Goal: Task Accomplishment & Management: Use online tool/utility

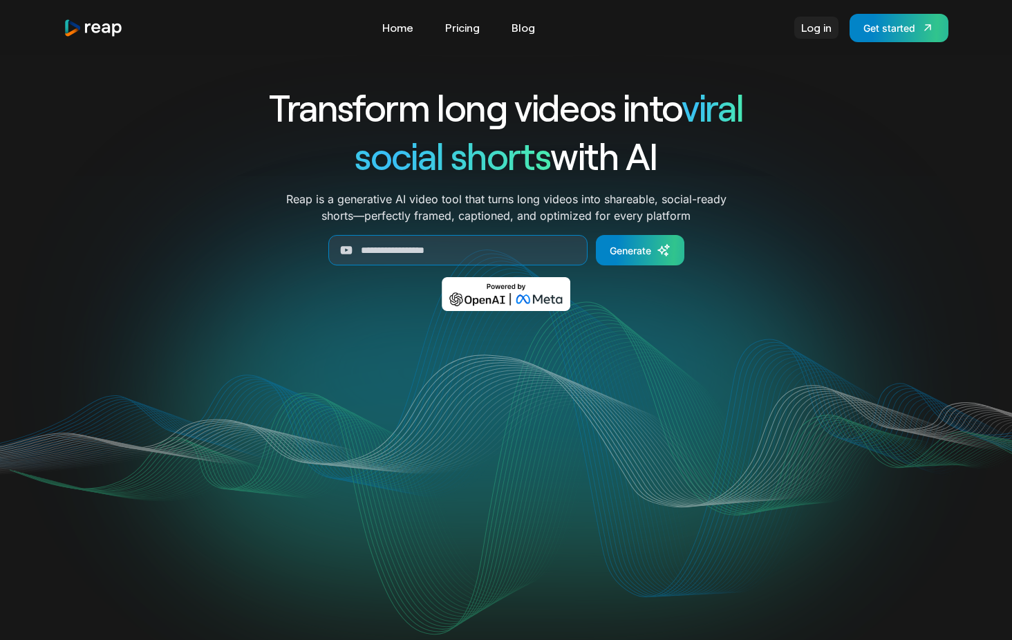
click at [811, 32] on link "Log in" at bounding box center [816, 28] width 44 height 22
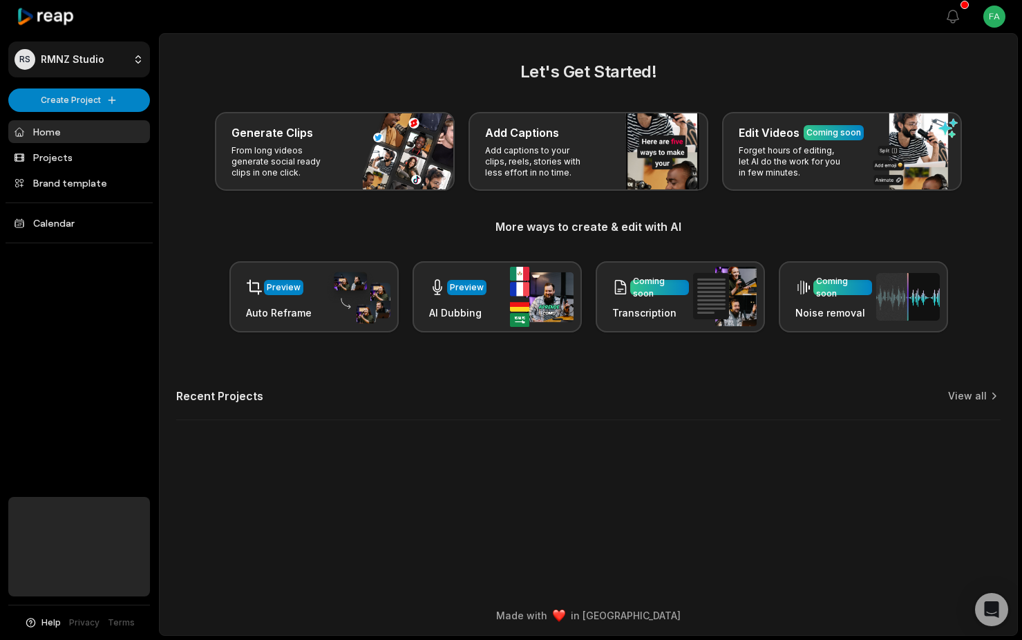
click at [107, 55] on html "RS RMNZ Studio Create Project Home Projects Brand template Calendar Help Privac…" at bounding box center [511, 320] width 1022 height 640
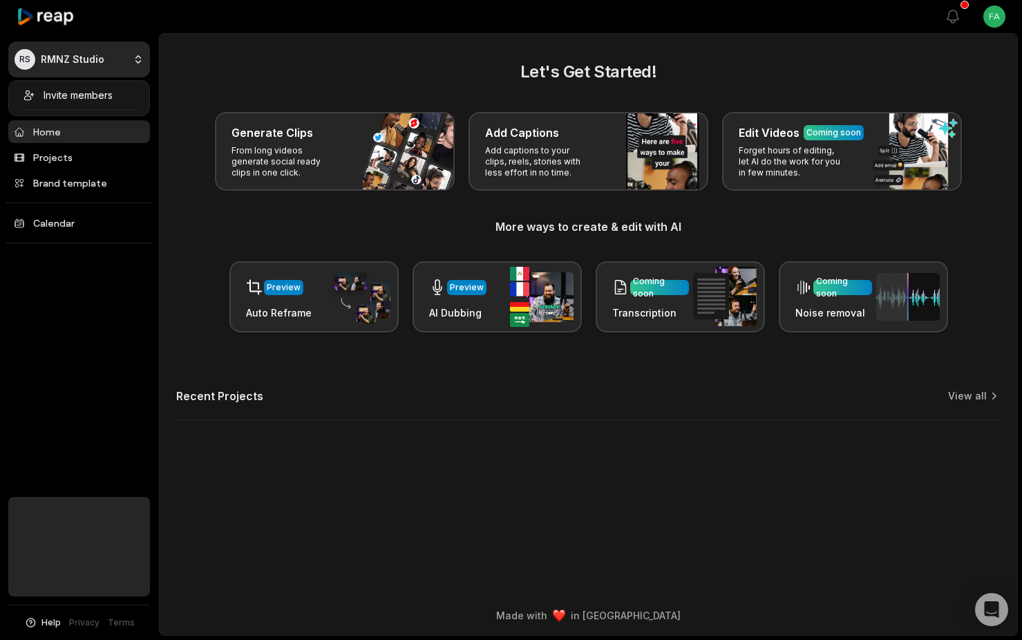
click at [209, 55] on html "RS RMNZ Studio Create Project Home Projects Brand template Calendar Help Privac…" at bounding box center [511, 320] width 1022 height 640
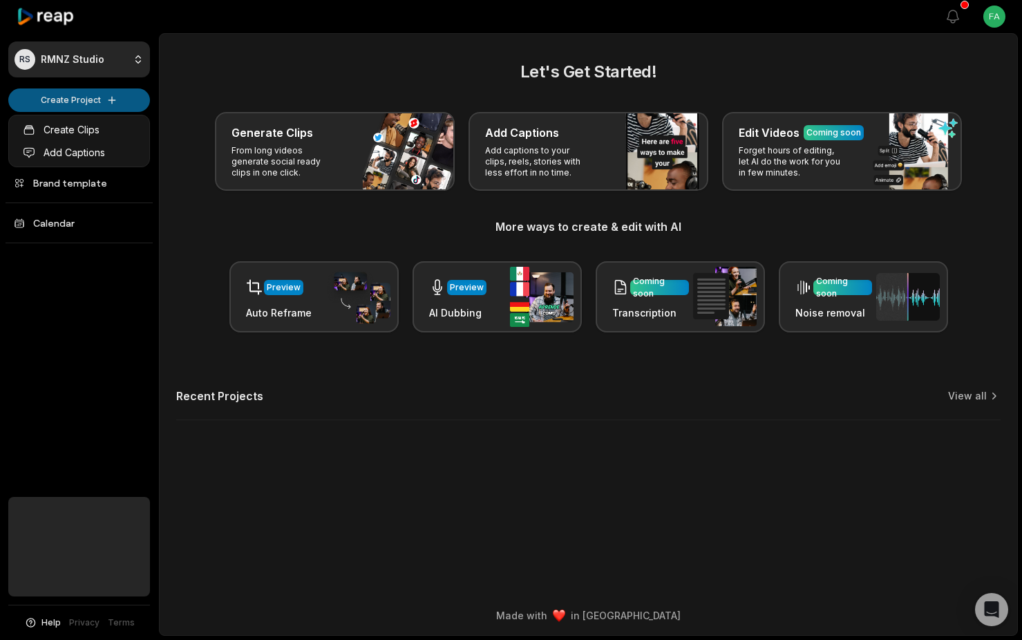
click at [73, 100] on html "RS RMNZ Studio Create Project Home Projects Brand template Calendar Help Privac…" at bounding box center [511, 320] width 1022 height 640
click at [112, 128] on link "Create Clips" at bounding box center [79, 129] width 135 height 23
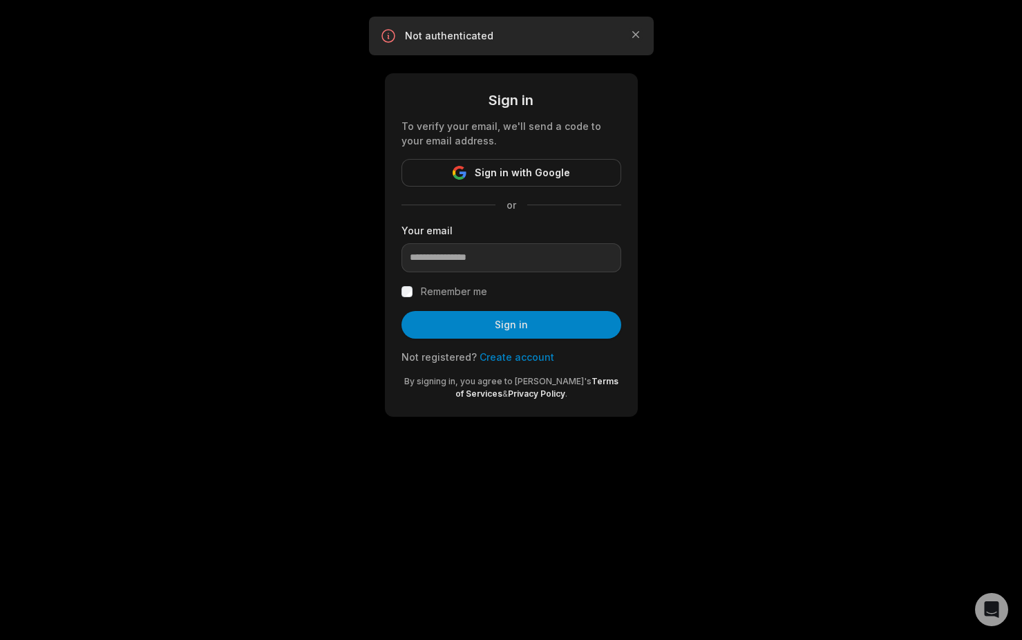
click at [635, 27] on div "Not authenticated Close" at bounding box center [511, 36] width 285 height 39
click at [457, 261] on input "email" at bounding box center [511, 257] width 220 height 29
type input "**********"
click at [495, 328] on button "Sign in" at bounding box center [511, 325] width 220 height 28
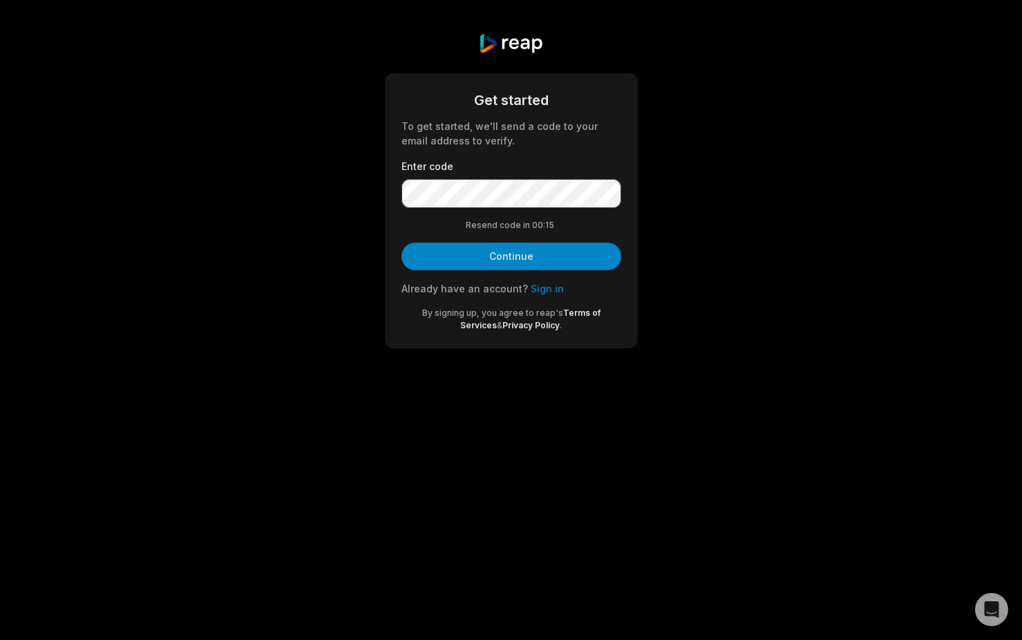
click at [612, 619] on body "Get started To get started, we'll send a code to your email address to verify. …" at bounding box center [511, 320] width 1022 height 640
click at [401, 243] on button "Continue" at bounding box center [511, 257] width 220 height 28
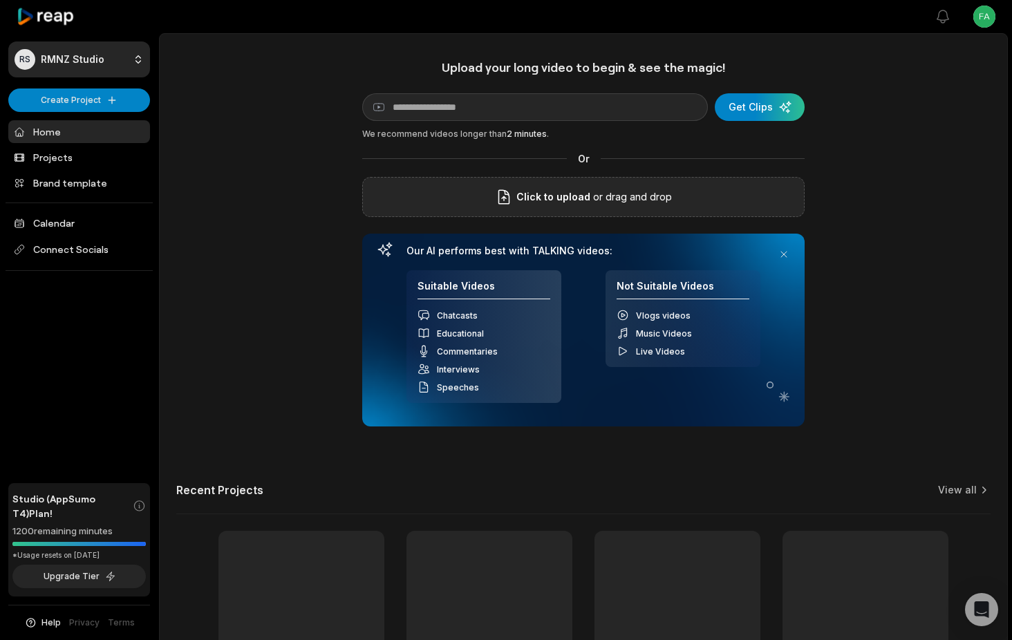
drag, startPoint x: 621, startPoint y: 205, endPoint x: 607, endPoint y: 189, distance: 21.1
click at [607, 189] on p "or drag and drop" at bounding box center [631, 197] width 82 height 17
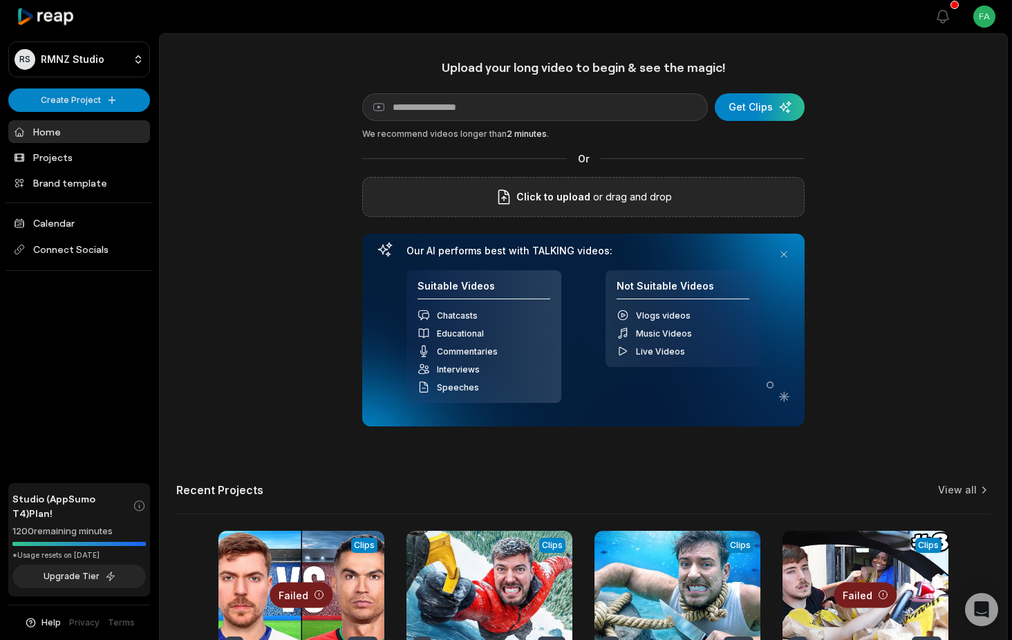
click at [560, 202] on span "Click to upload" at bounding box center [553, 197] width 74 height 17
click at [0, 0] on input "Click to upload" at bounding box center [0, 0] width 0 height 0
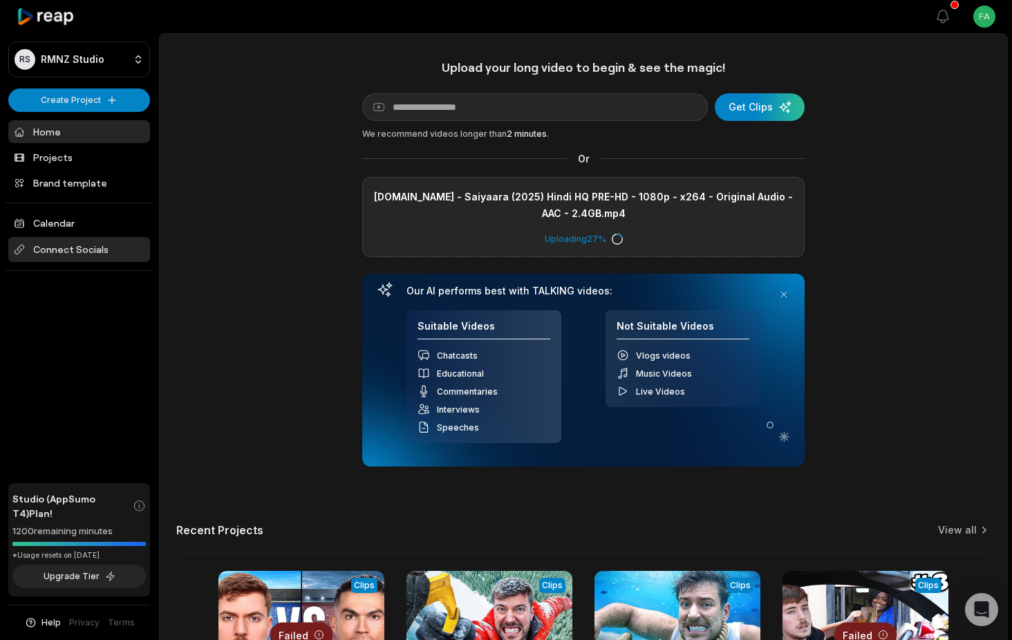
click at [45, 246] on span "Connect Socials" at bounding box center [79, 249] width 142 height 25
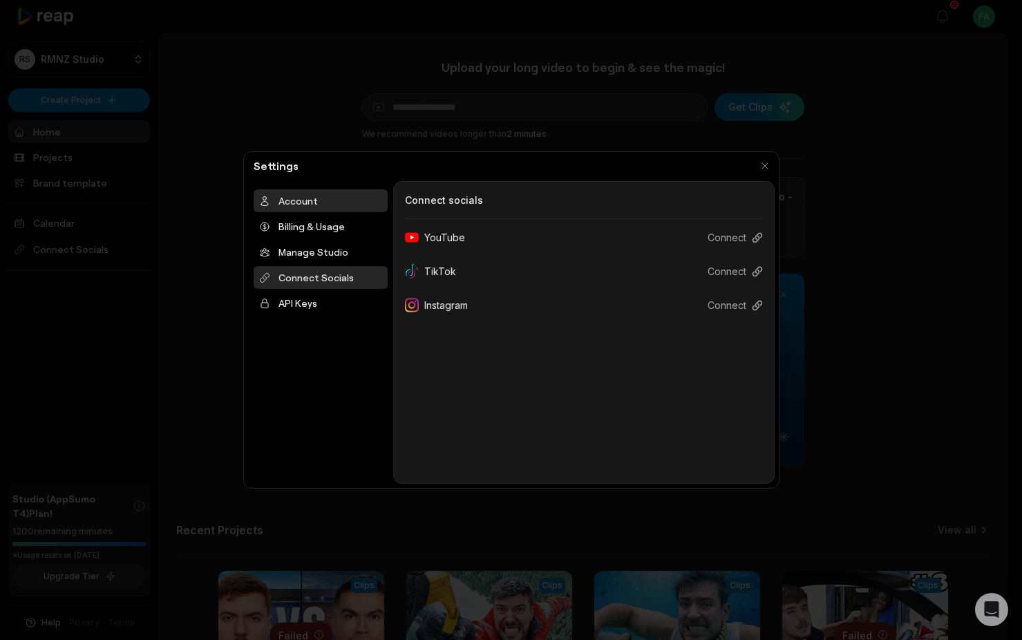
click at [294, 196] on div "Account" at bounding box center [321, 200] width 134 height 23
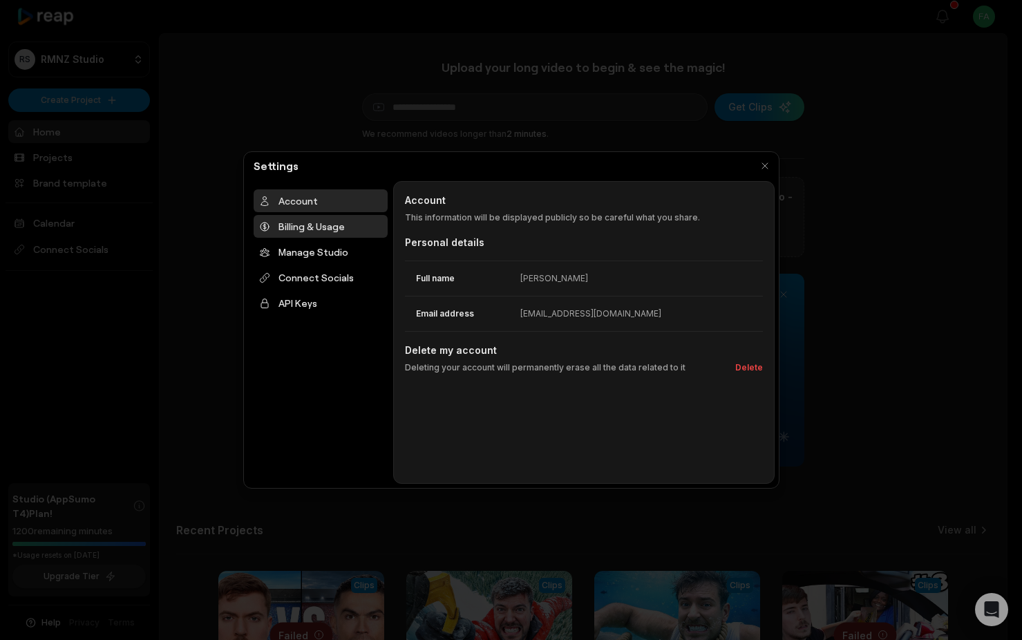
click at [298, 220] on div "Billing & Usage" at bounding box center [321, 226] width 134 height 23
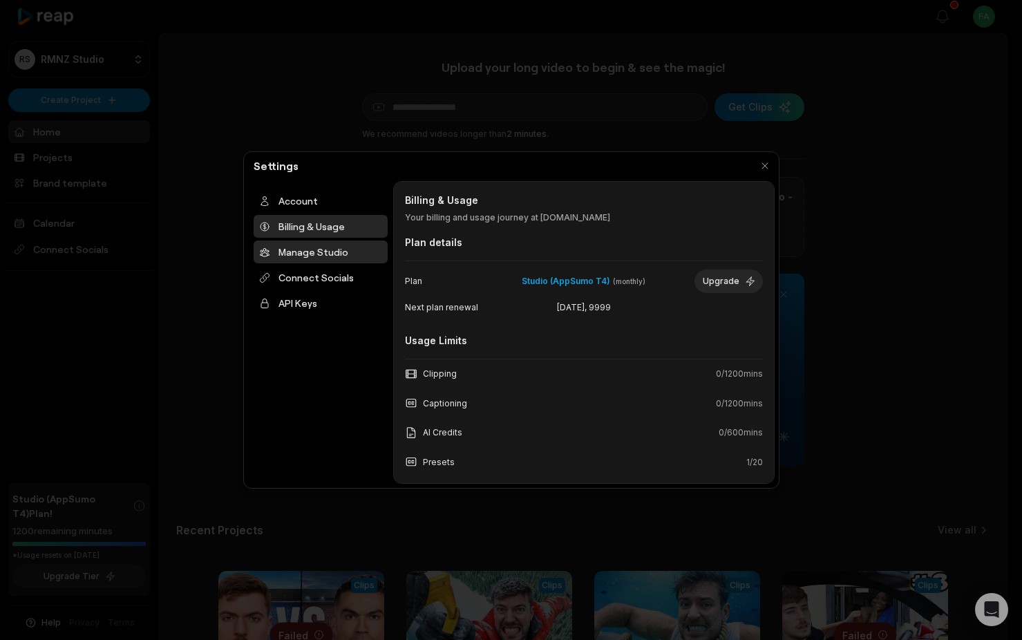
click at [314, 246] on div "Manage Studio" at bounding box center [321, 251] width 134 height 23
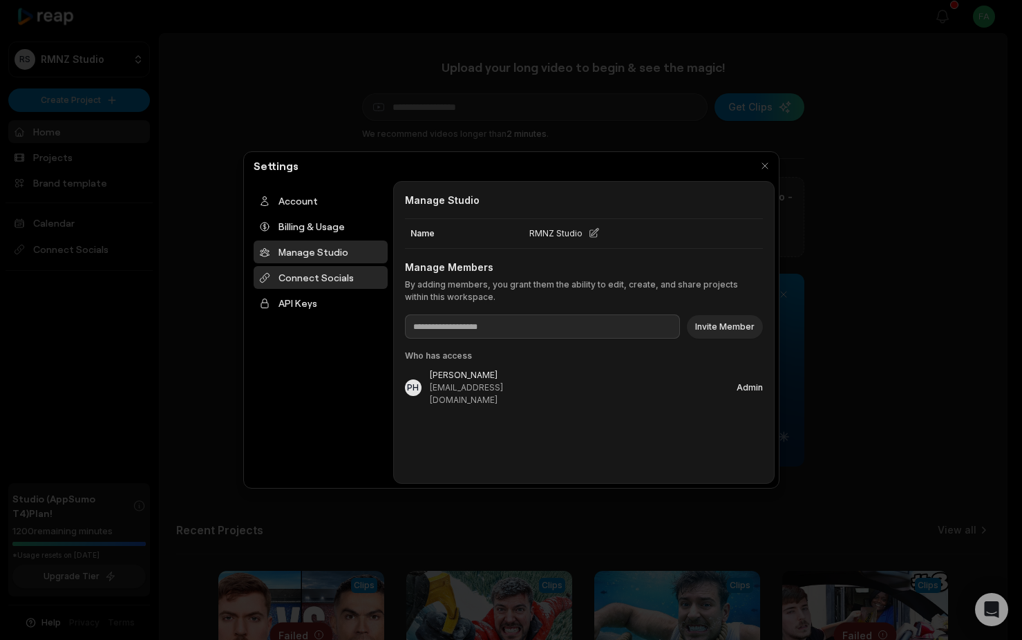
click at [306, 286] on div "Connect Socials" at bounding box center [321, 277] width 134 height 23
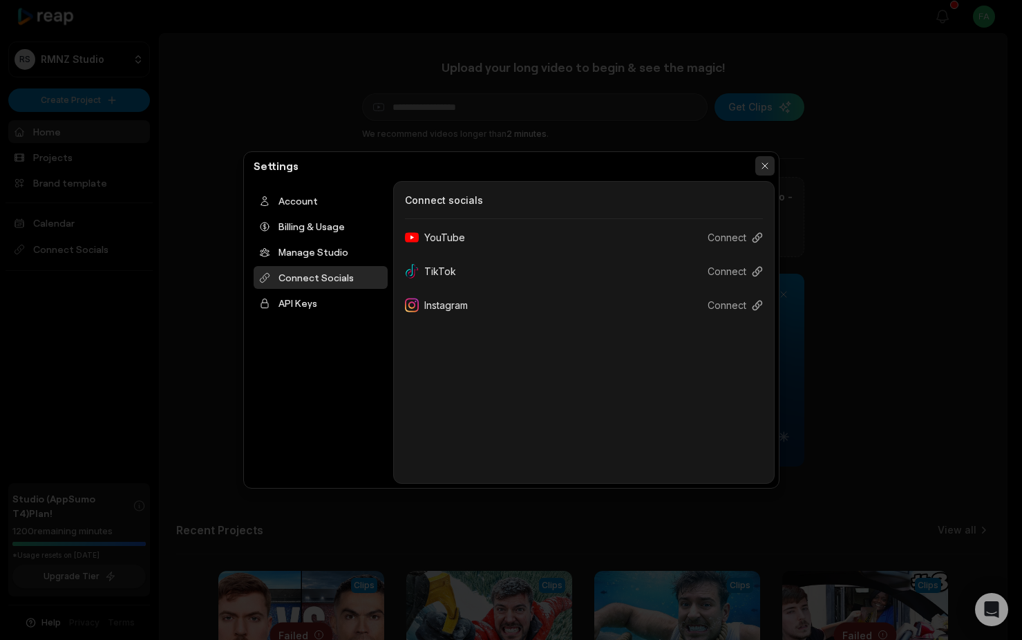
click at [762, 164] on button "button" at bounding box center [764, 165] width 19 height 19
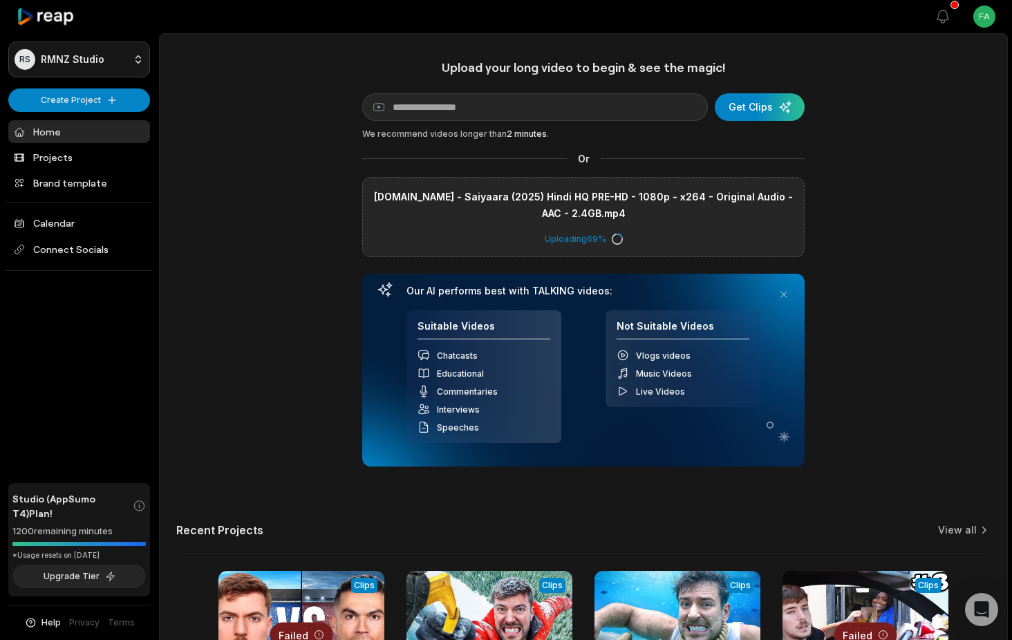
click at [128, 59] on html "RS RMNZ Studio Create Project Home Projects Brand template Calendar Connect Soc…" at bounding box center [506, 320] width 1012 height 640
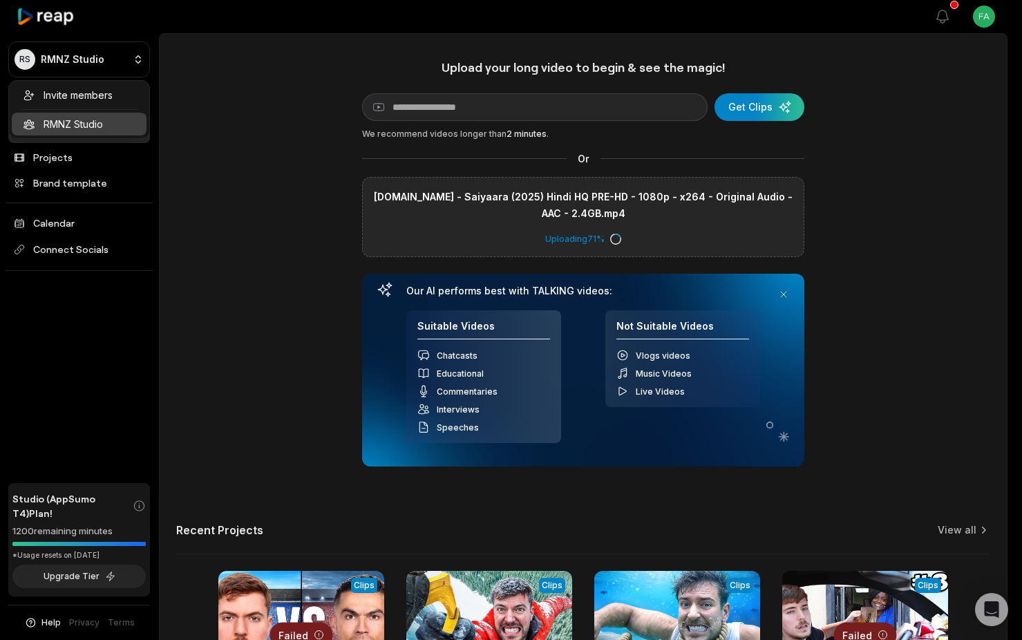
click at [266, 85] on html "RS RMNZ Studio Create Project Home Projects Brand template Calendar Connect Soc…" at bounding box center [511, 320] width 1022 height 640
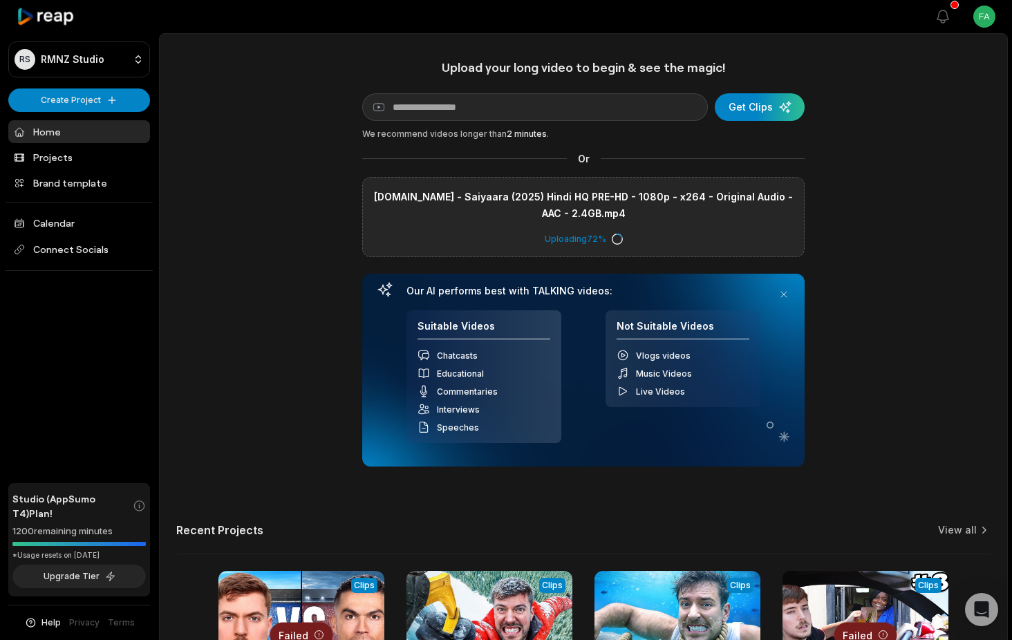
click at [980, 17] on html "RS RMNZ Studio Create Project Home Projects Brand template Calendar Connect Soc…" at bounding box center [506, 320] width 1012 height 640
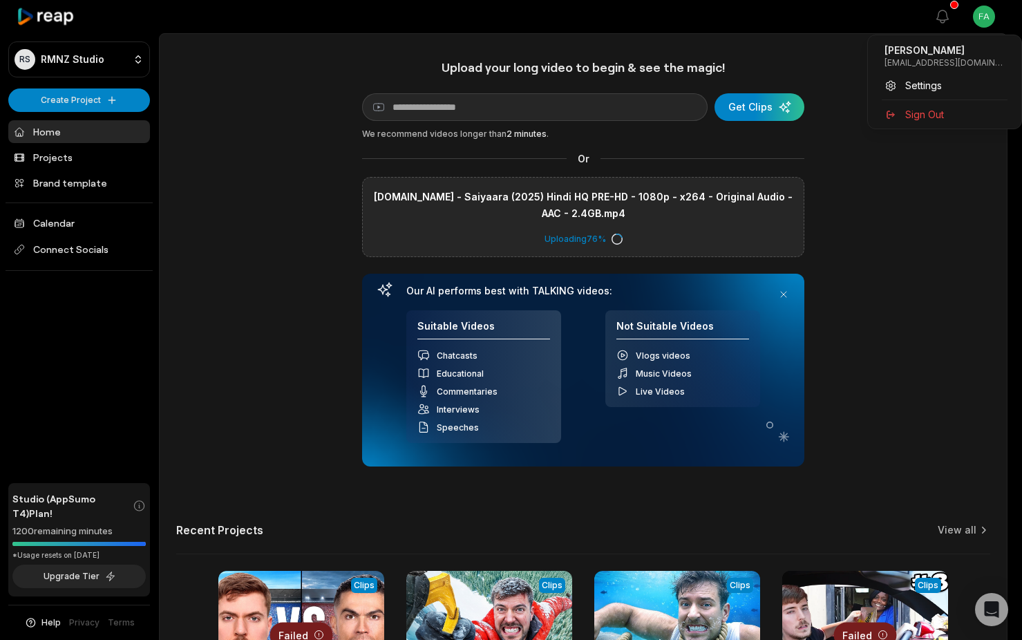
click at [79, 576] on html "RS RMNZ Studio Create Project Home Projects Brand template Calendar Connect Soc…" at bounding box center [511, 320] width 1022 height 640
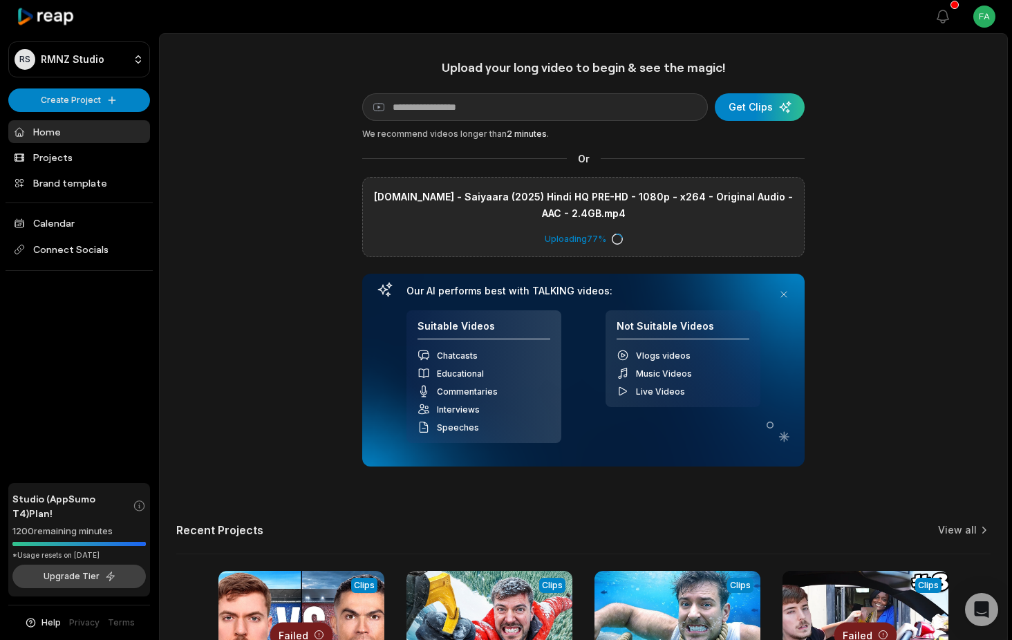
click at [79, 578] on button "Upgrade Tier" at bounding box center [78, 576] width 133 height 23
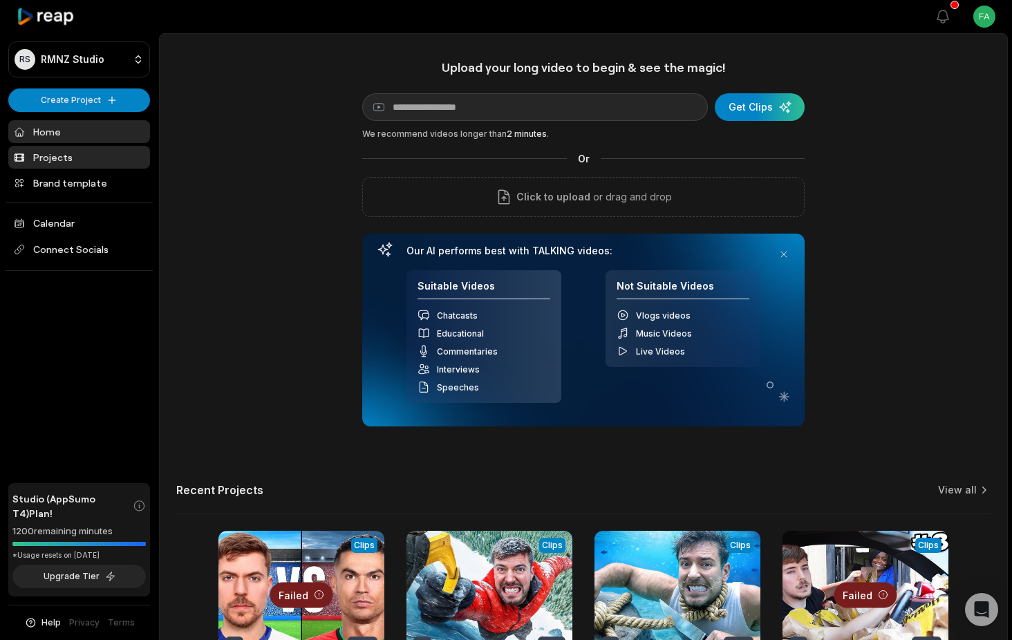
click at [55, 155] on link "Projects" at bounding box center [79, 157] width 142 height 23
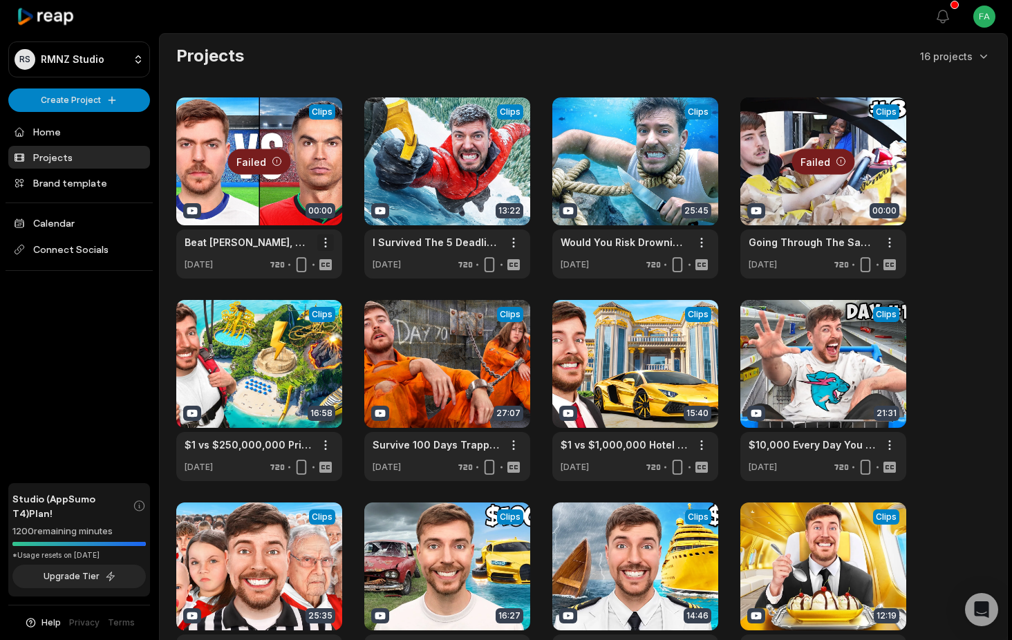
click at [327, 243] on html "RS RMNZ Studio Create Project Home Projects Brand template Calendar Connect Soc…" at bounding box center [506, 320] width 1012 height 640
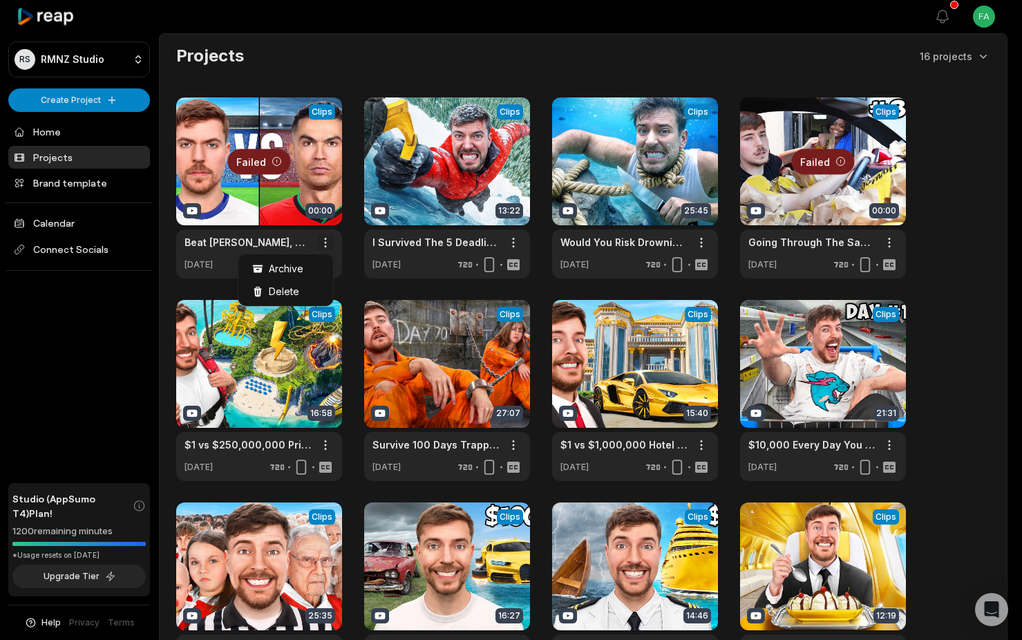
click at [327, 243] on html "RS RMNZ Studio Create Project Home Projects Brand template Calendar Connect Soc…" at bounding box center [511, 320] width 1022 height 640
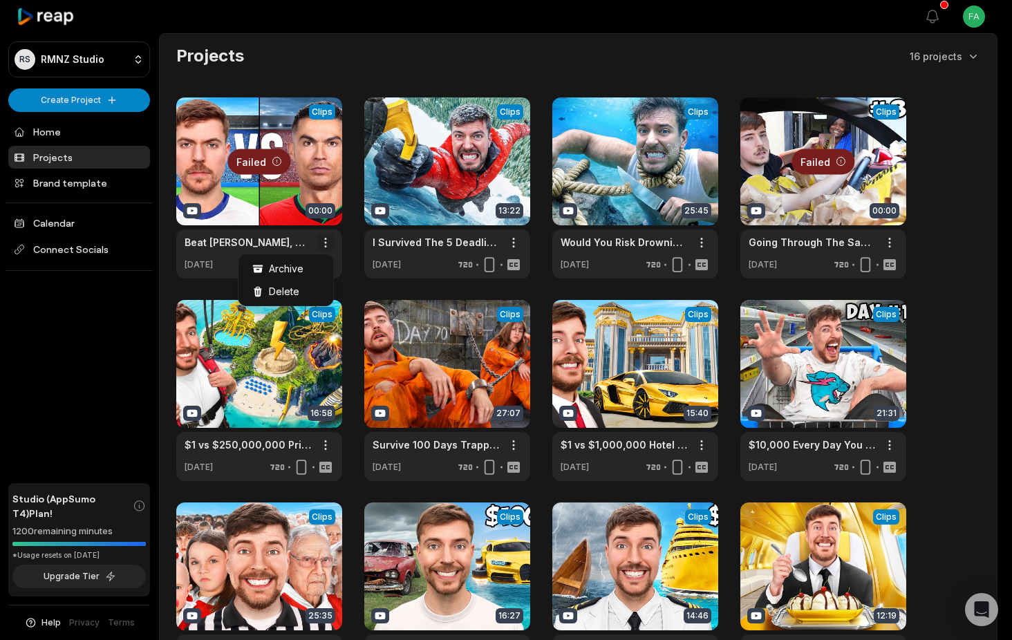
click at [325, 243] on html "RS RMNZ Studio Create Project Home Projects Brand template Calendar Connect Soc…" at bounding box center [506, 320] width 1012 height 640
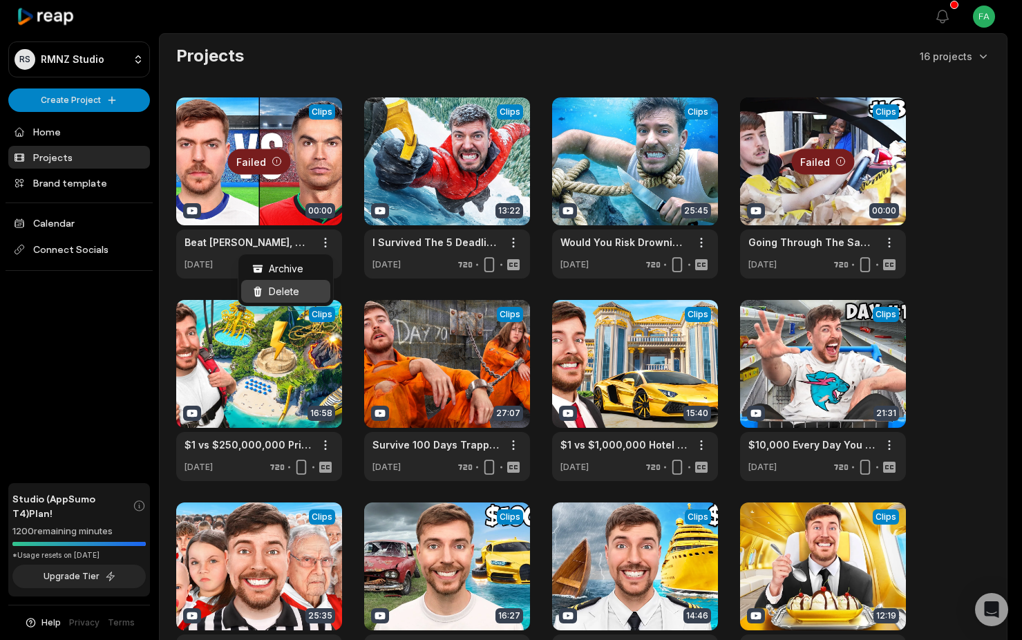
click at [287, 286] on span "Delete" at bounding box center [284, 291] width 30 height 15
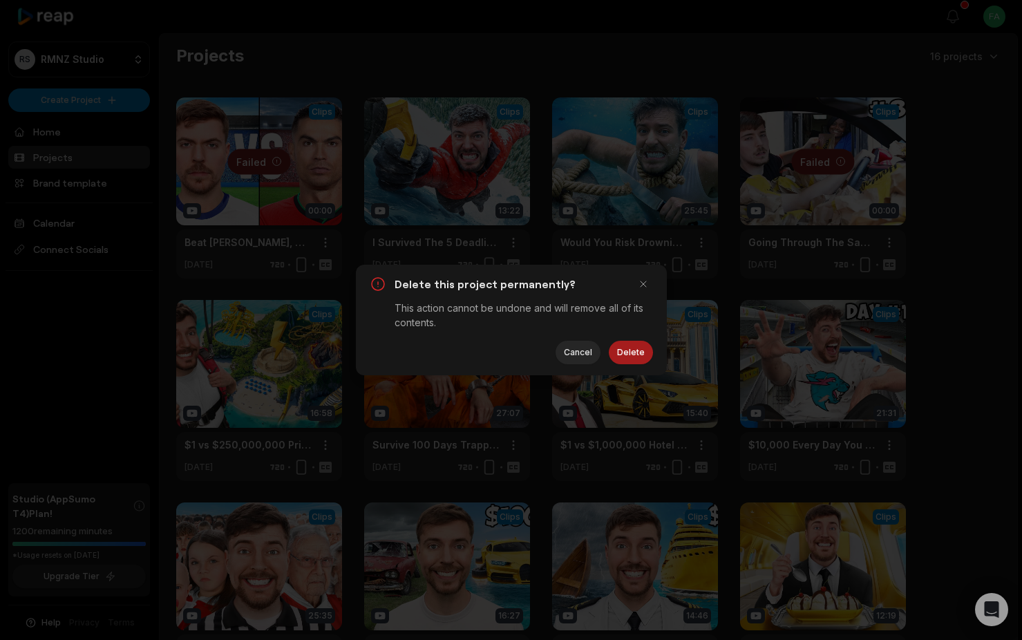
click at [628, 354] on button "Delete" at bounding box center [631, 352] width 44 height 23
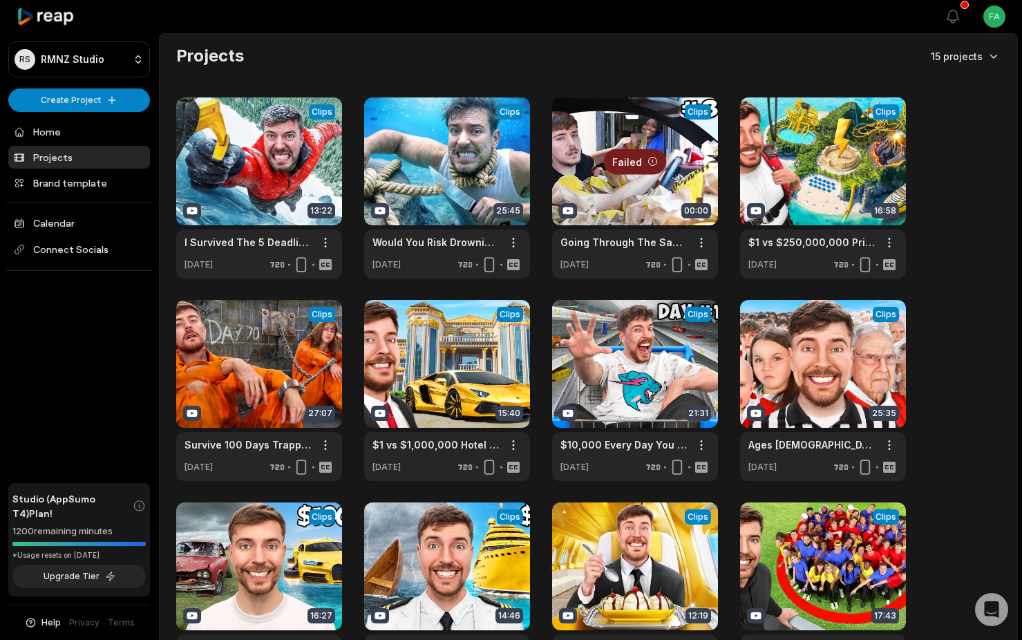
click at [981, 53] on html "RS RMNZ Studio Create Project Home Projects Brand template Calendar Connect Soc…" at bounding box center [511, 320] width 1022 height 640
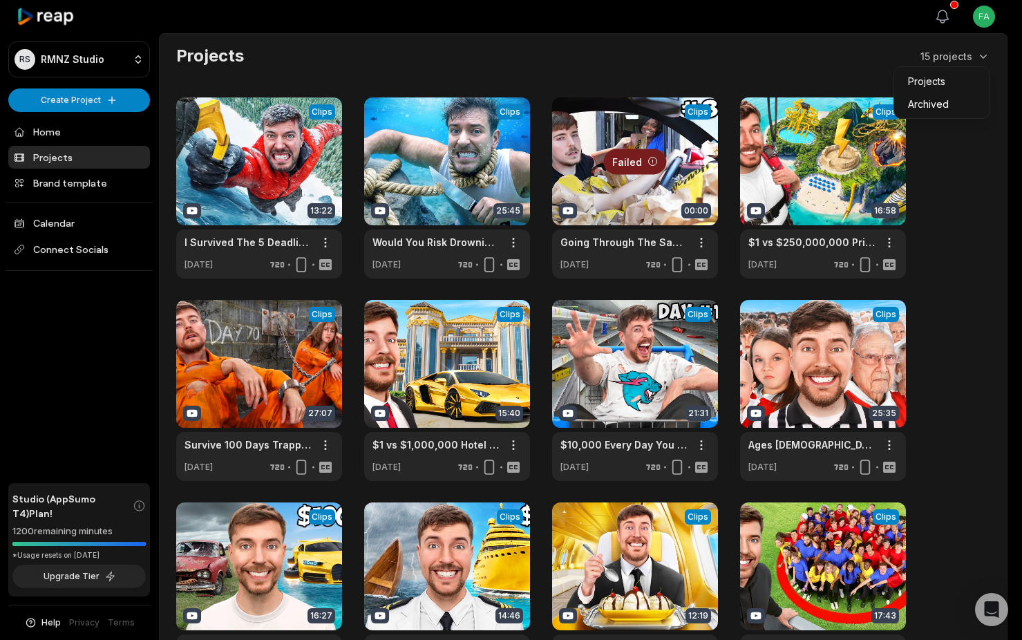
drag, startPoint x: 829, startPoint y: 52, endPoint x: 938, endPoint y: 11, distance: 116.5
click at [832, 51] on html "RS RMNZ Studio Create Project Home Projects Brand template Calendar Connect Soc…" at bounding box center [511, 320] width 1022 height 640
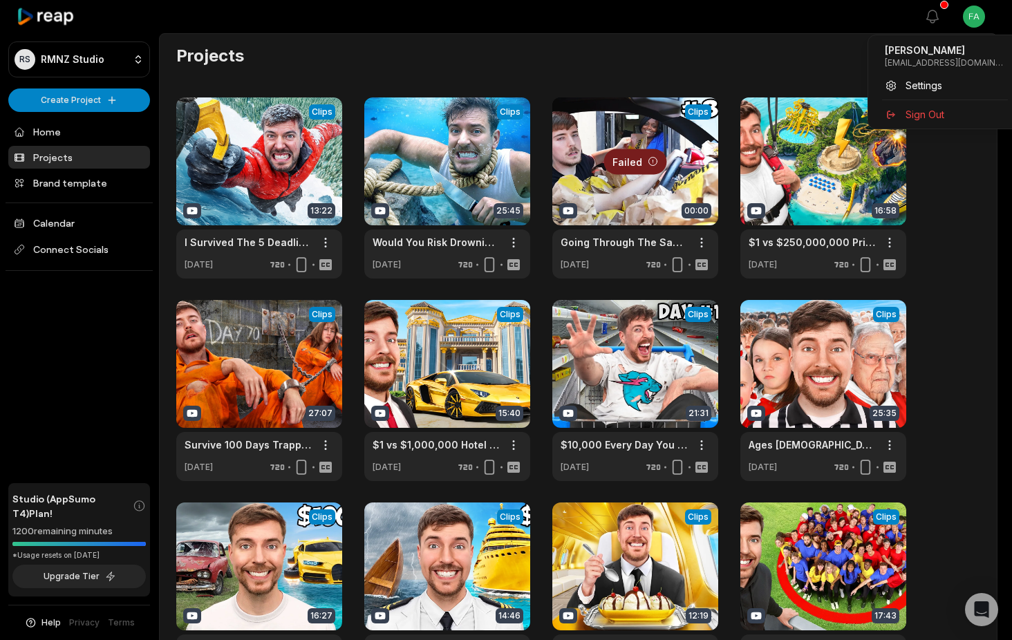
click at [980, 12] on html "RS RMNZ Studio Create Project Home Projects Brand template Calendar Connect Soc…" at bounding box center [506, 320] width 1012 height 640
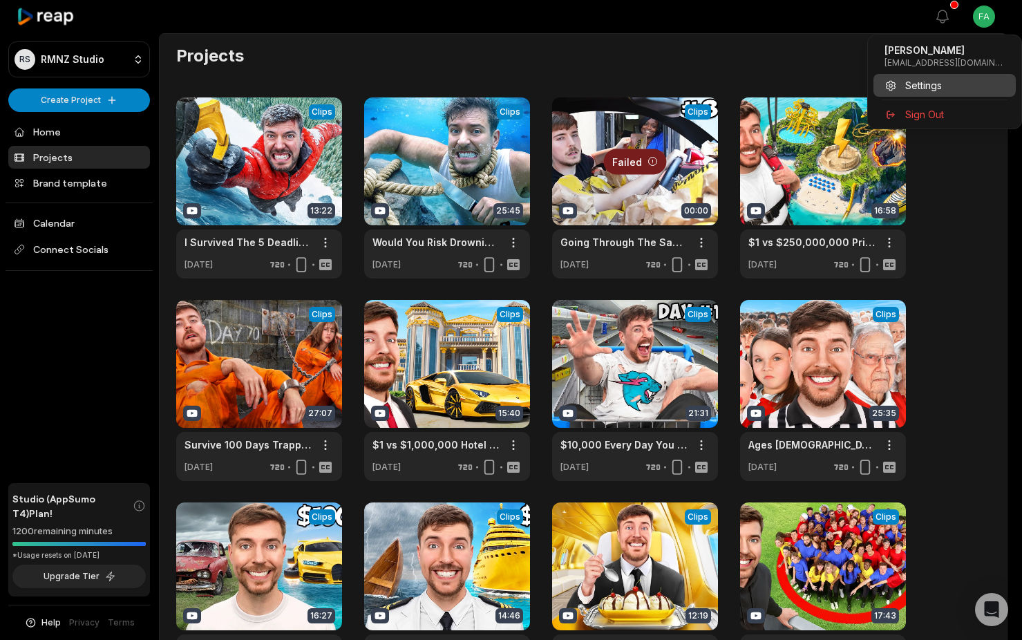
click at [925, 84] on span "Settings" at bounding box center [923, 85] width 37 height 15
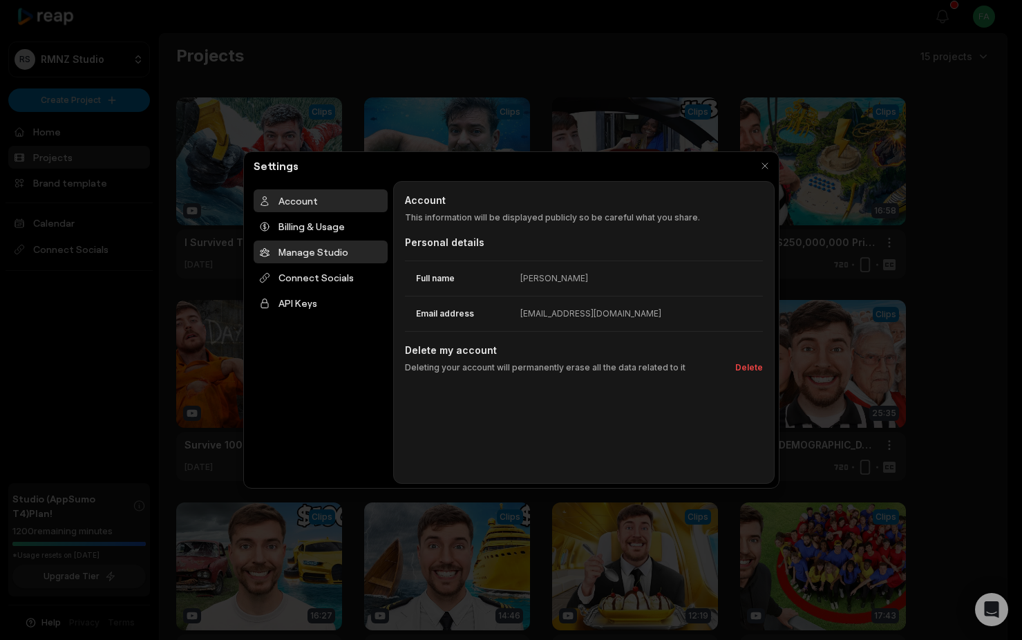
click at [323, 251] on div "Manage Studio" at bounding box center [321, 251] width 134 height 23
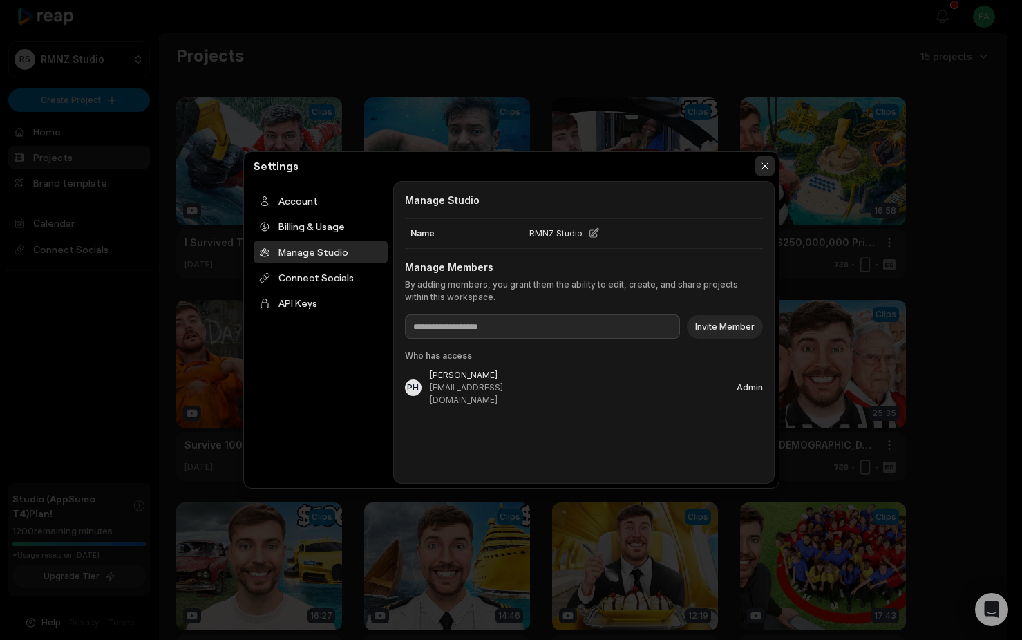
drag, startPoint x: 768, startPoint y: 168, endPoint x: 757, endPoint y: 168, distance: 11.7
click at [767, 168] on button "button" at bounding box center [764, 165] width 19 height 19
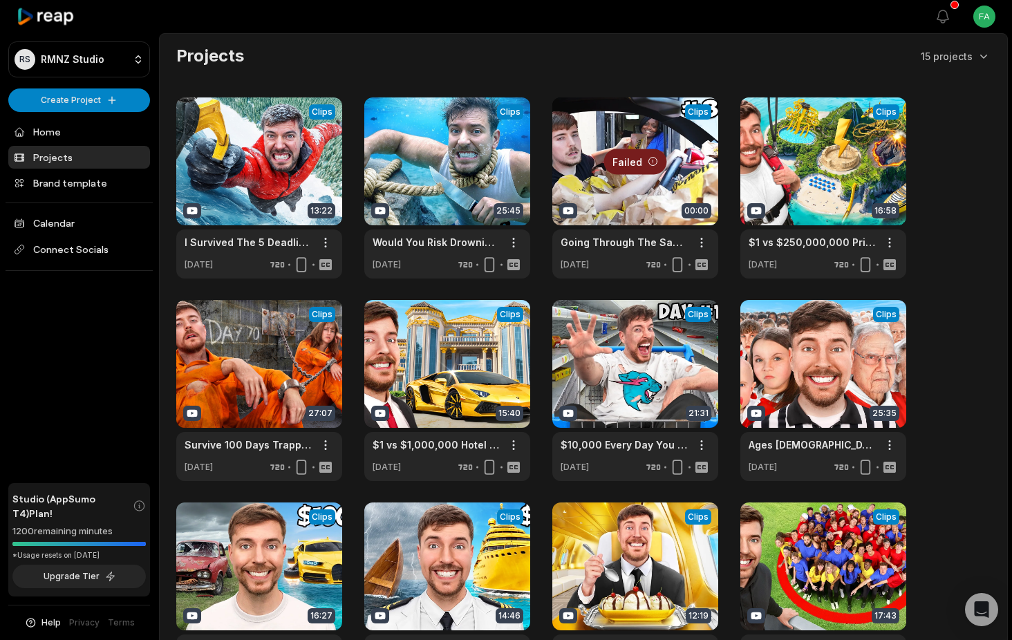
click at [123, 39] on div "RS RMNZ Studio Create Project Home Projects Brand template Calendar Connect Soc…" at bounding box center [79, 320] width 159 height 640
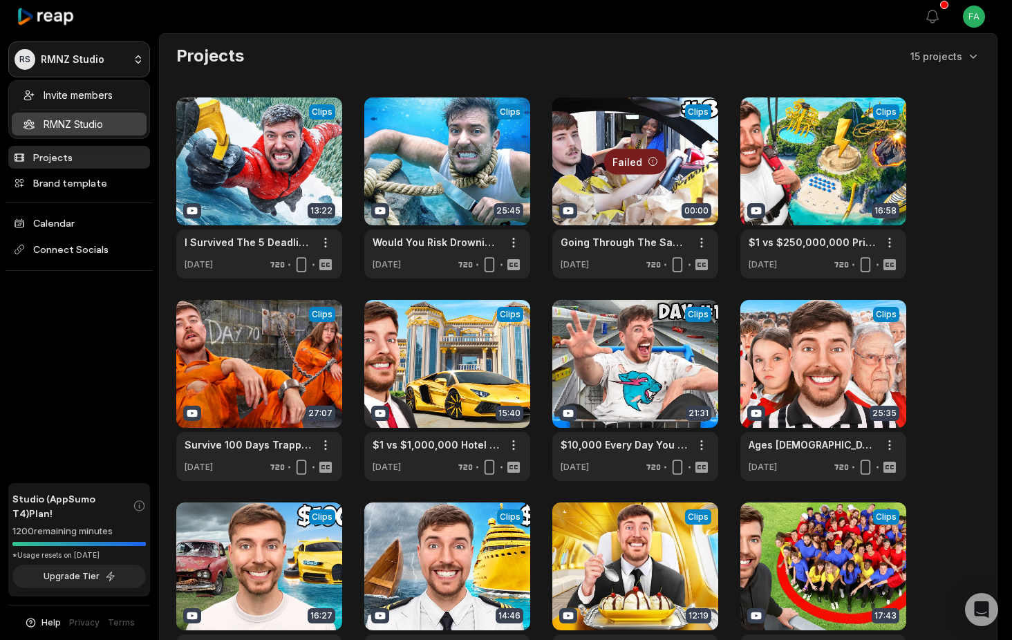
click at [120, 57] on html "RS RMNZ Studio Create Project Home Projects Brand template Calendar Connect Soc…" at bounding box center [506, 320] width 1012 height 640
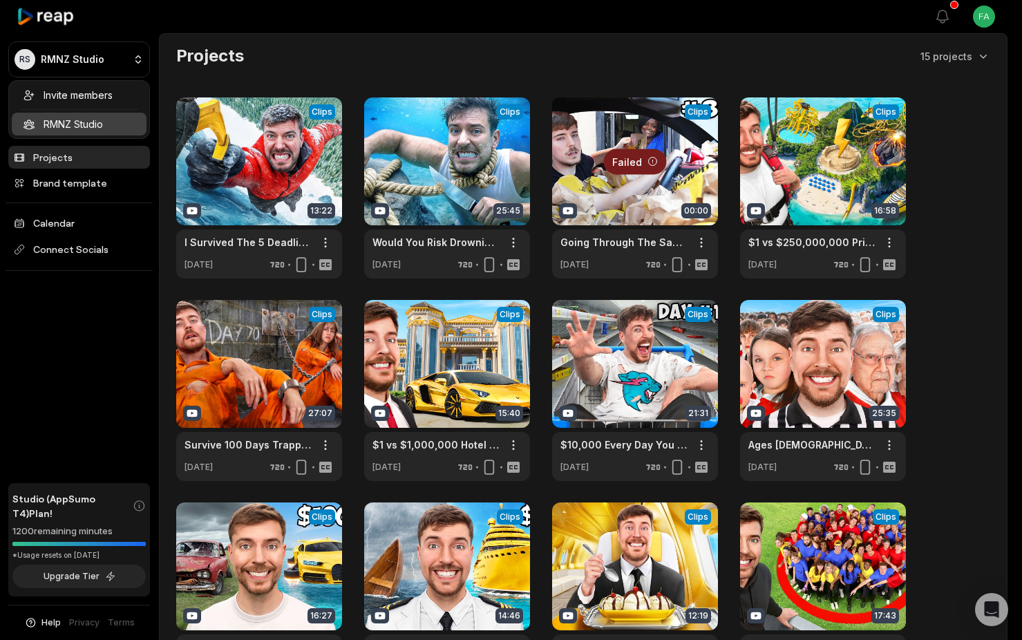
click at [68, 126] on div "Invite members RMNZ Studio" at bounding box center [79, 109] width 142 height 59
click at [37, 65] on html "RS RMNZ Studio Create Project Home Projects Brand template Calendar Connect Soc…" at bounding box center [511, 320] width 1022 height 640
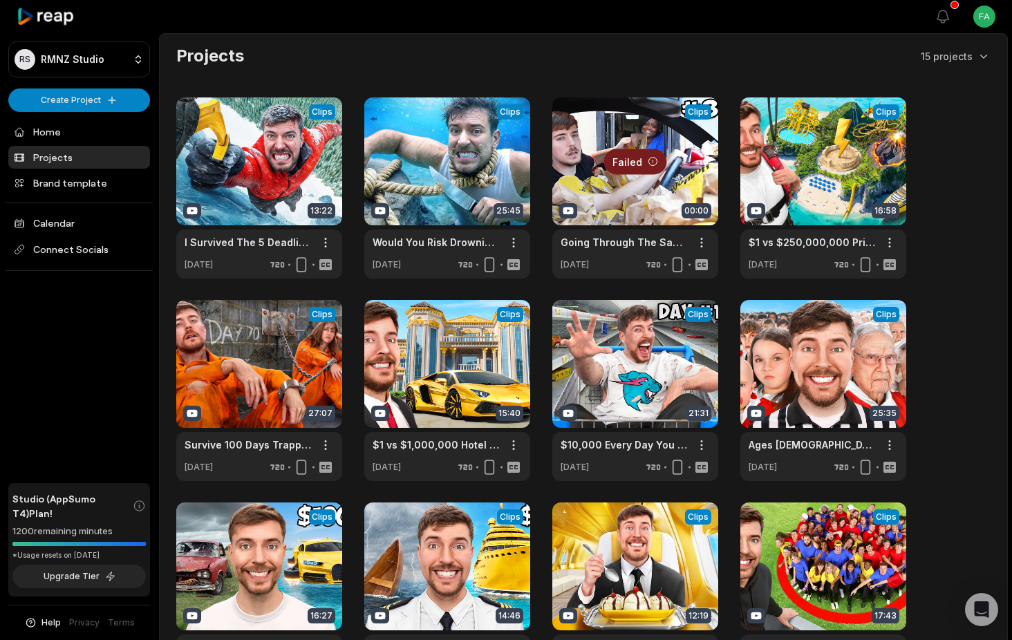
drag, startPoint x: 37, startPoint y: 57, endPoint x: 81, endPoint y: 415, distance: 360.7
click at [80, 416] on div "RS RMNZ Studio Create Project Home Projects Brand template Calendar Connect Soc…" at bounding box center [79, 320] width 159 height 640
click at [76, 98] on html "RS RMNZ Studio Create Project Home Projects Brand template Calendar Connect Soc…" at bounding box center [506, 320] width 1012 height 640
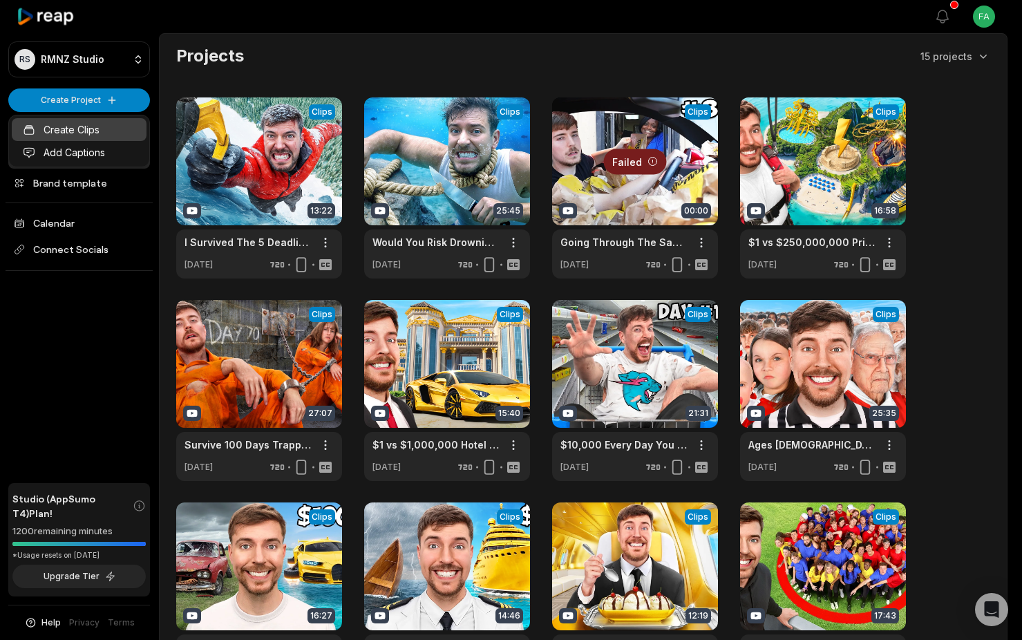
click at [82, 129] on link "Create Clips" at bounding box center [79, 129] width 135 height 23
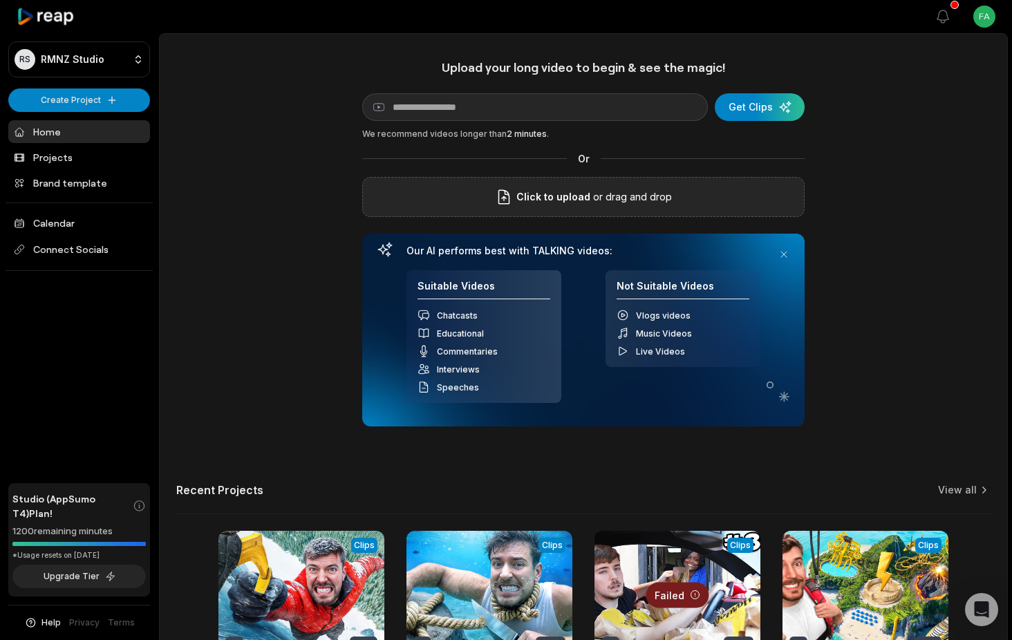
click at [587, 198] on span "Click to upload" at bounding box center [553, 197] width 74 height 17
click at [0, 0] on input "Click to upload" at bounding box center [0, 0] width 0 height 0
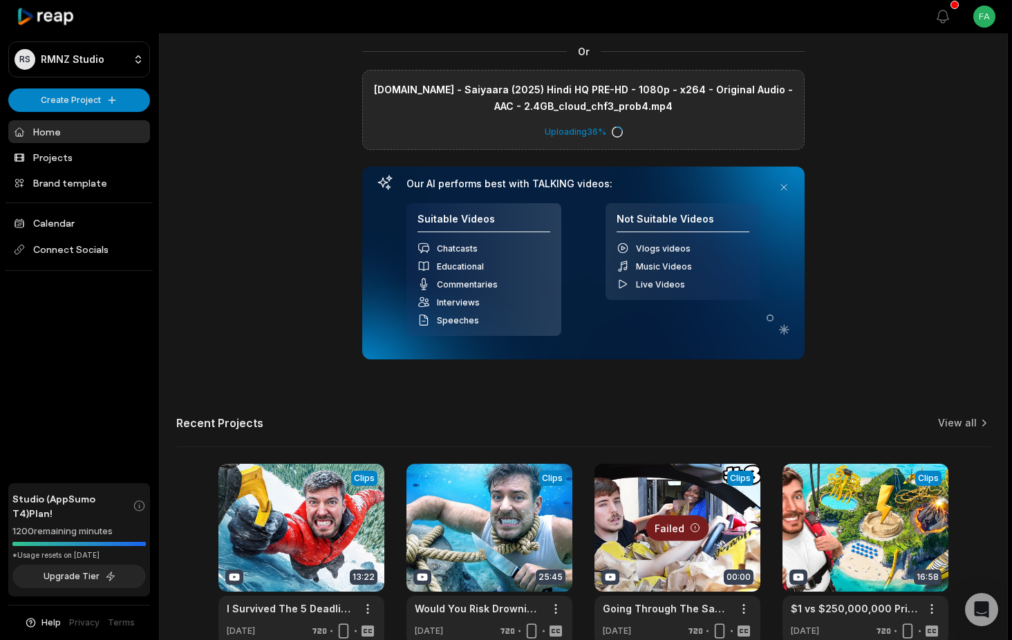
scroll to position [184, 0]
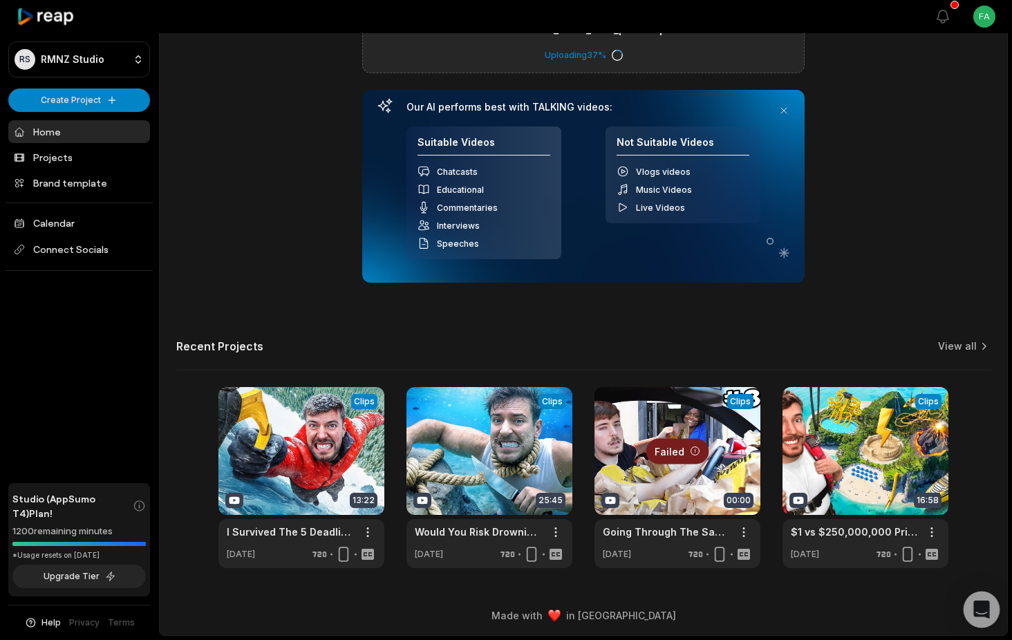
click at [983, 617] on div "Open Intercom Messenger" at bounding box center [981, 610] width 37 height 37
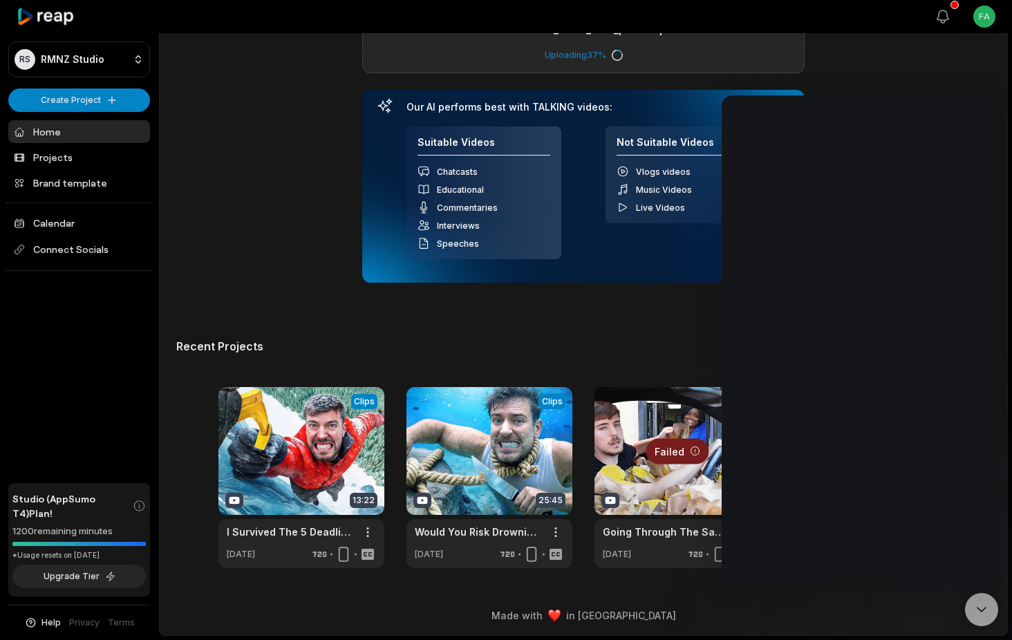
click at [943, 15] on icon "button" at bounding box center [942, 16] width 17 height 17
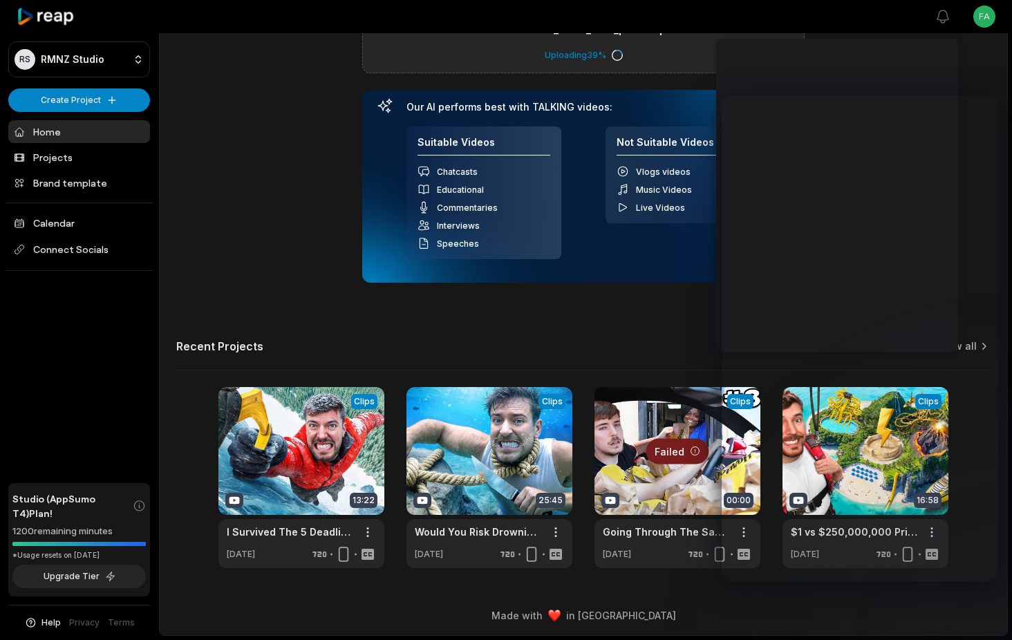
click at [236, 237] on div "Upload your long video to begin & see the magic! YouTube link Get Clips We reco…" at bounding box center [583, 222] width 847 height 692
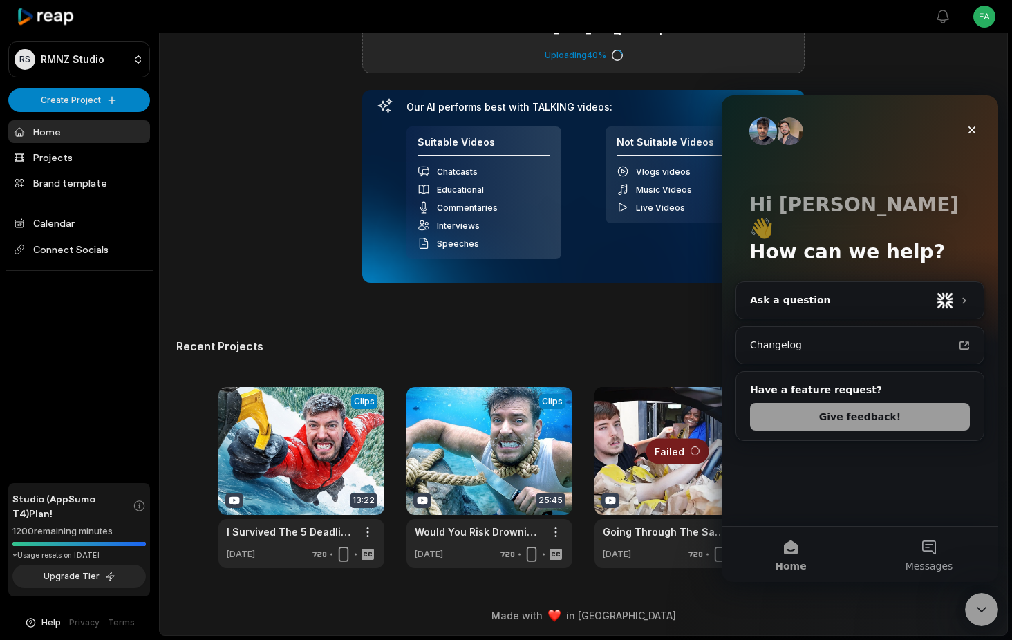
scroll to position [0, 0]
click at [501, 330] on div "Upload your long video to begin & see the magic! YouTube link Get Clips We reco…" at bounding box center [583, 222] width 847 height 692
click at [980, 129] on div "Close" at bounding box center [971, 129] width 25 height 25
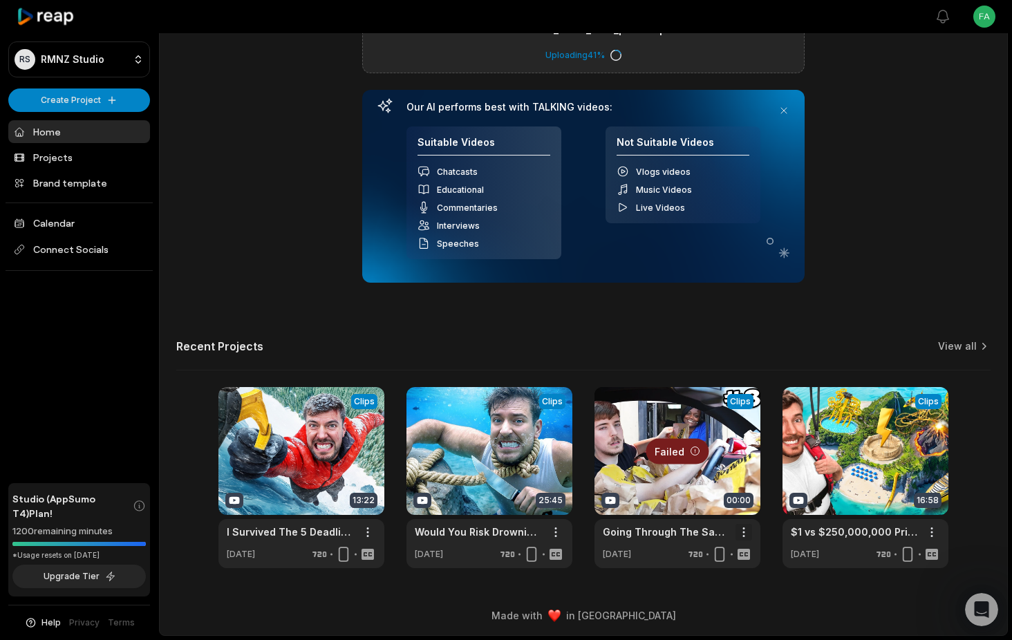
click at [744, 456] on html "RS RMNZ Studio Create Project Home Projects Brand template Calendar Connect Soc…" at bounding box center [506, 136] width 1012 height 640
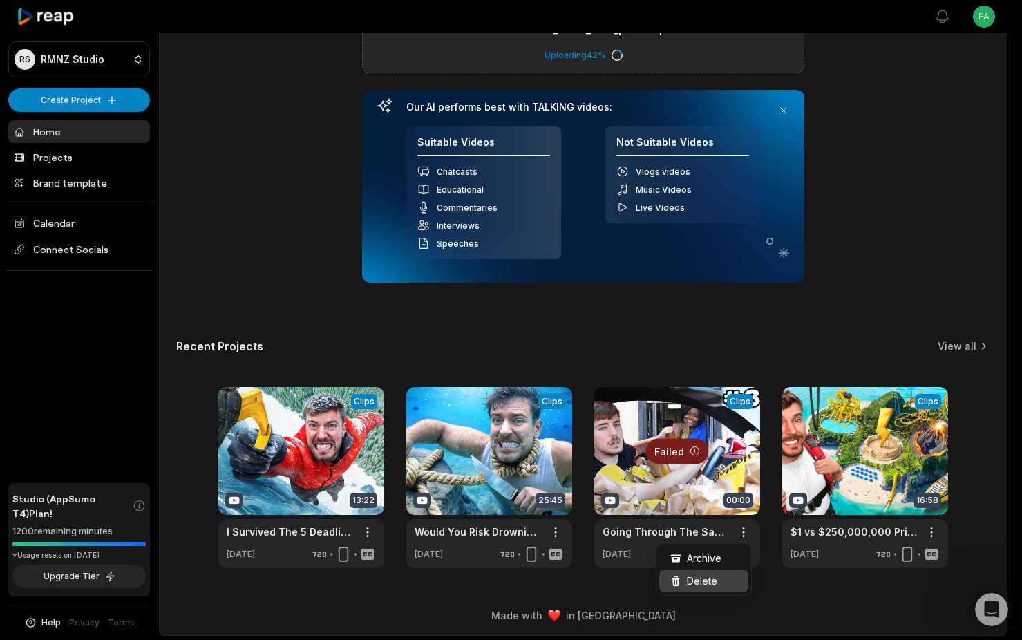
click at [706, 580] on span "Delete" at bounding box center [702, 581] width 30 height 15
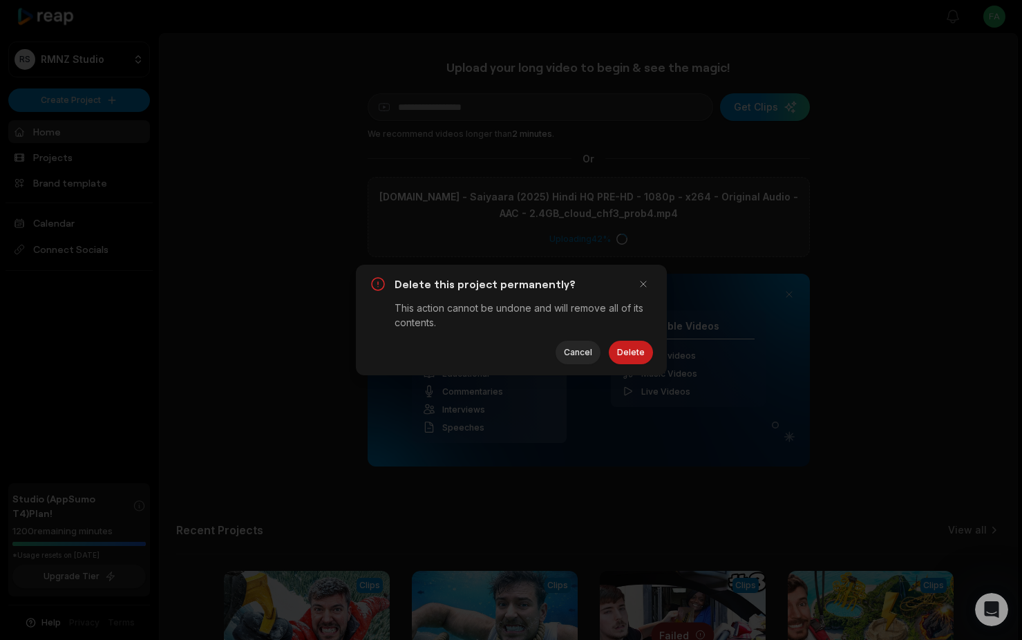
click at [625, 340] on div "Delete this project permanently? This action cannot be undone and will remove a…" at bounding box center [511, 320] width 311 height 111
click at [625, 351] on button "Delete" at bounding box center [631, 352] width 44 height 23
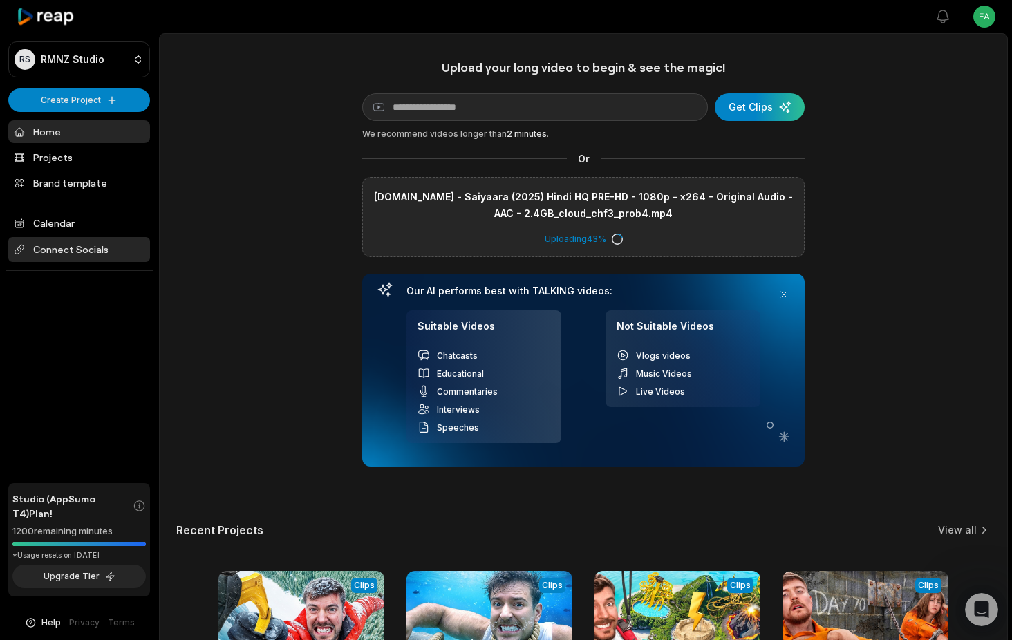
click at [68, 244] on span "Connect Socials" at bounding box center [79, 249] width 142 height 25
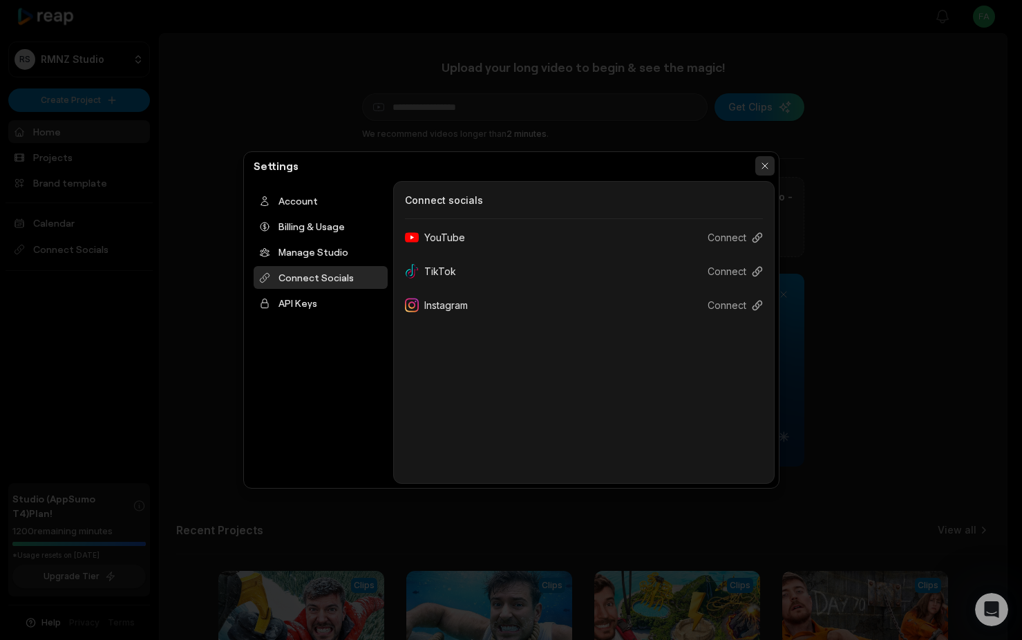
click at [767, 165] on button "button" at bounding box center [764, 165] width 19 height 19
click at [767, 165] on div "Settings Account Billing & Usage Manage Studio Connect Socials API Keys Connect…" at bounding box center [511, 319] width 536 height 337
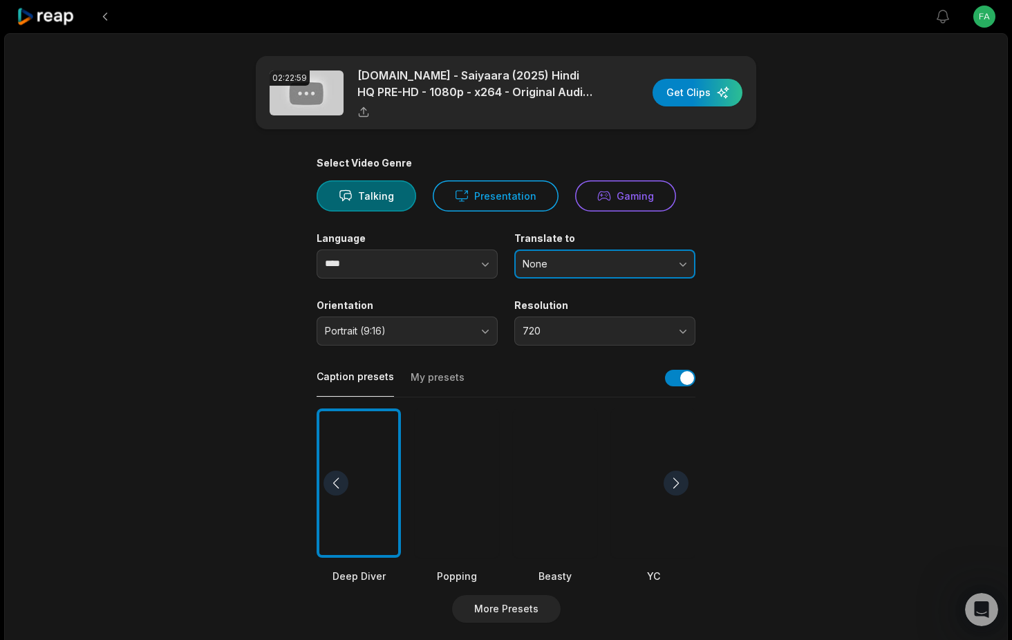
click at [554, 268] on span "None" at bounding box center [594, 264] width 145 height 12
click at [650, 272] on button "None" at bounding box center [604, 263] width 181 height 29
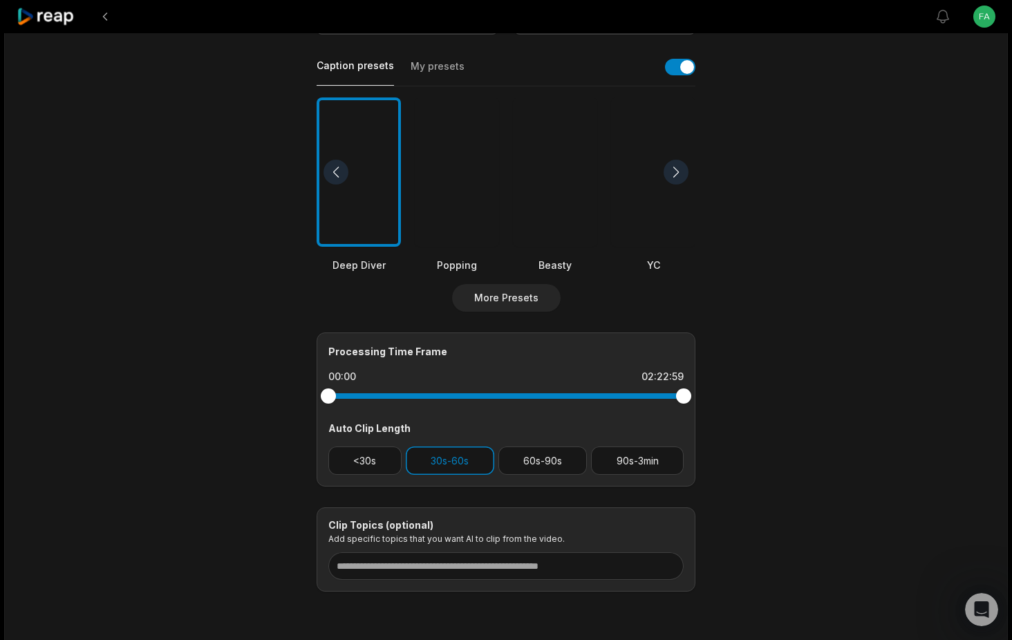
scroll to position [362, 0]
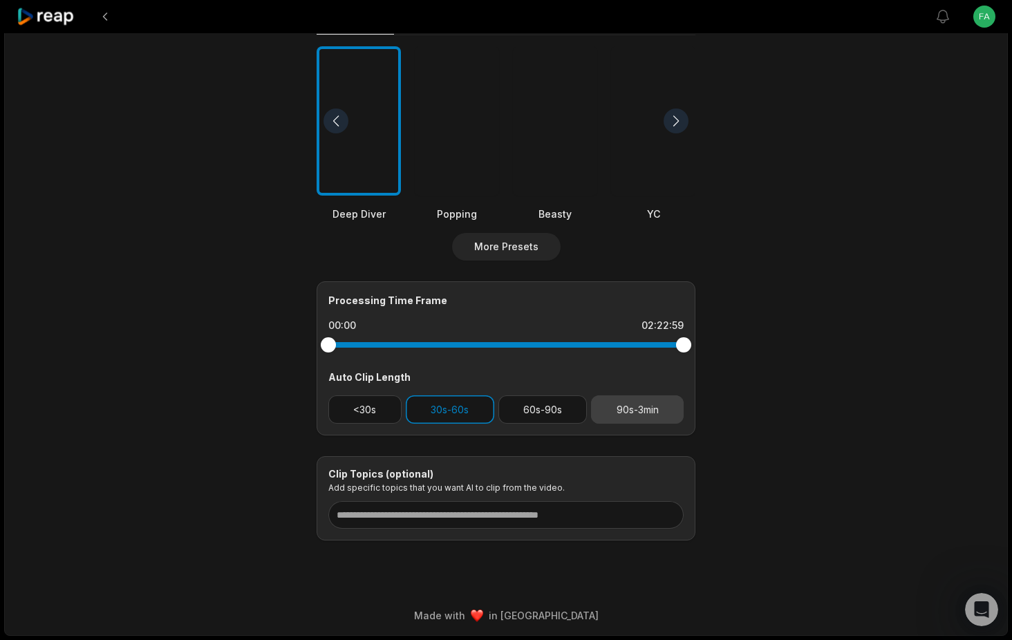
click at [634, 408] on button "90s-3min" at bounding box center [637, 409] width 93 height 28
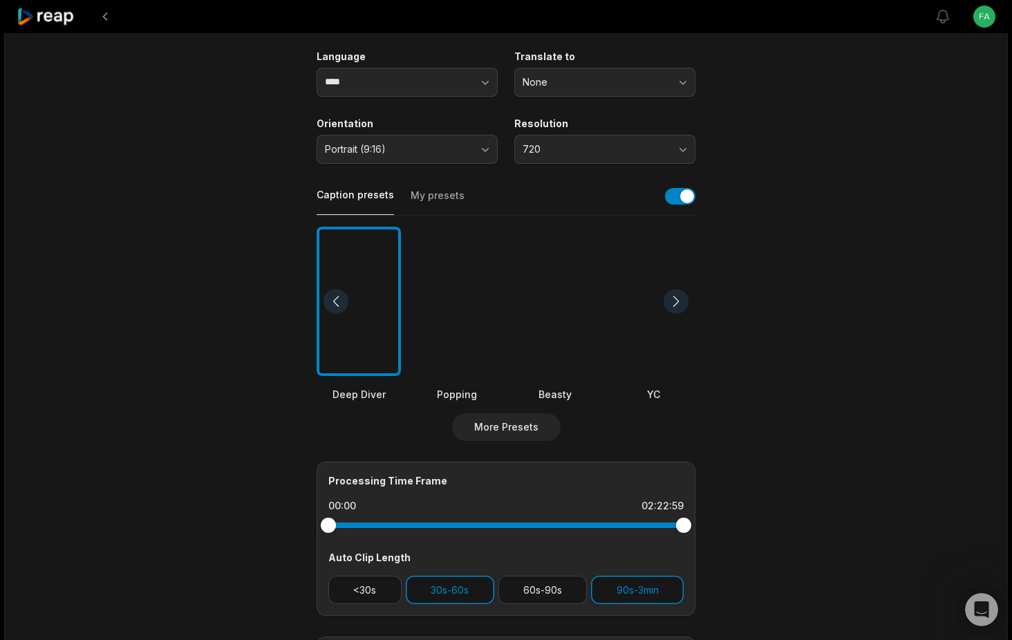
scroll to position [140, 0]
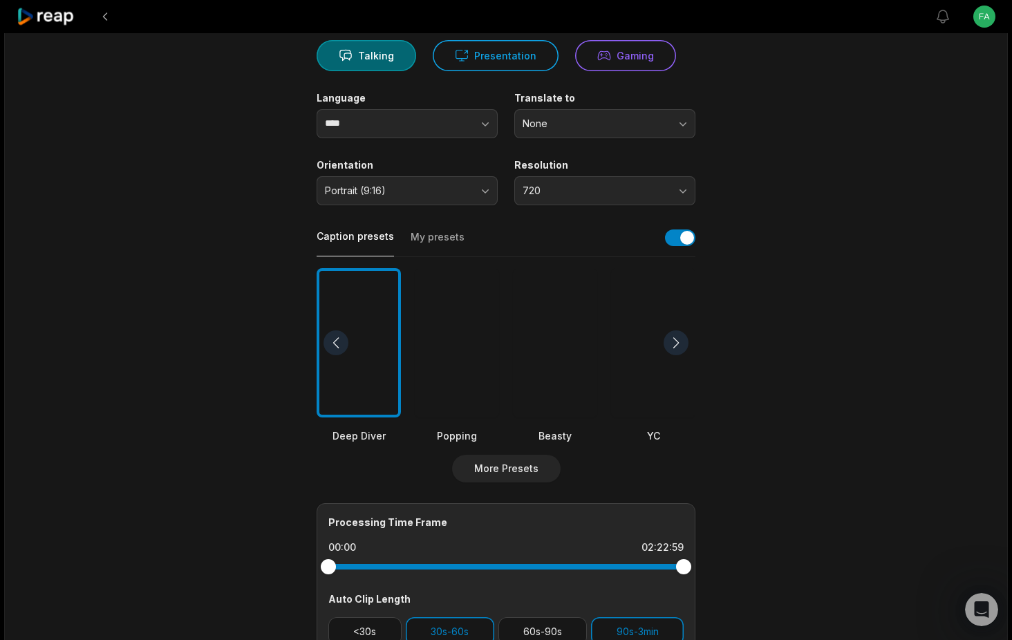
click at [535, 388] on div at bounding box center [555, 343] width 84 height 150
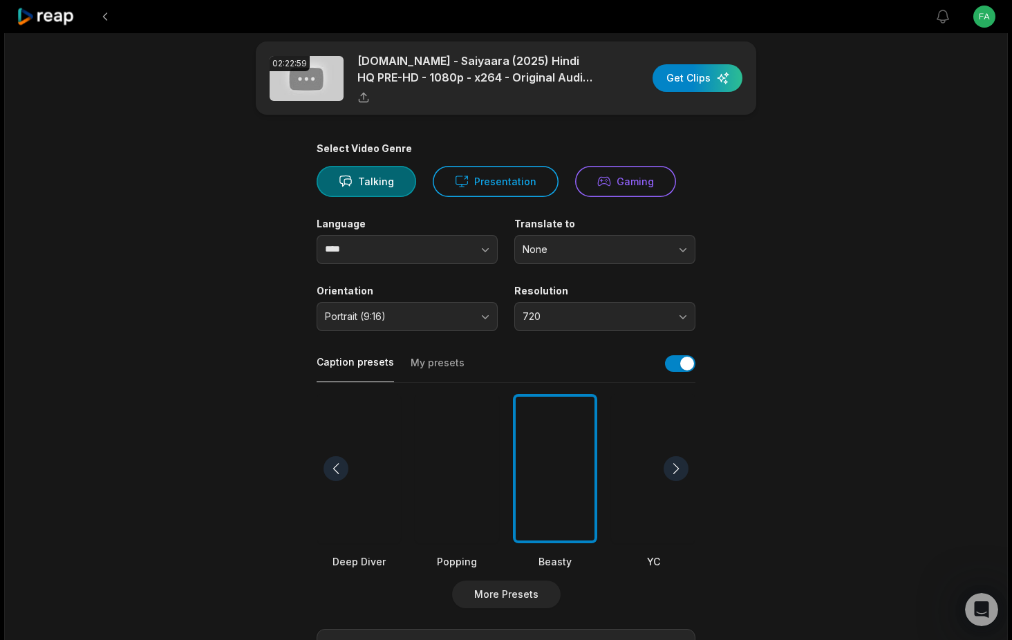
scroll to position [0, 0]
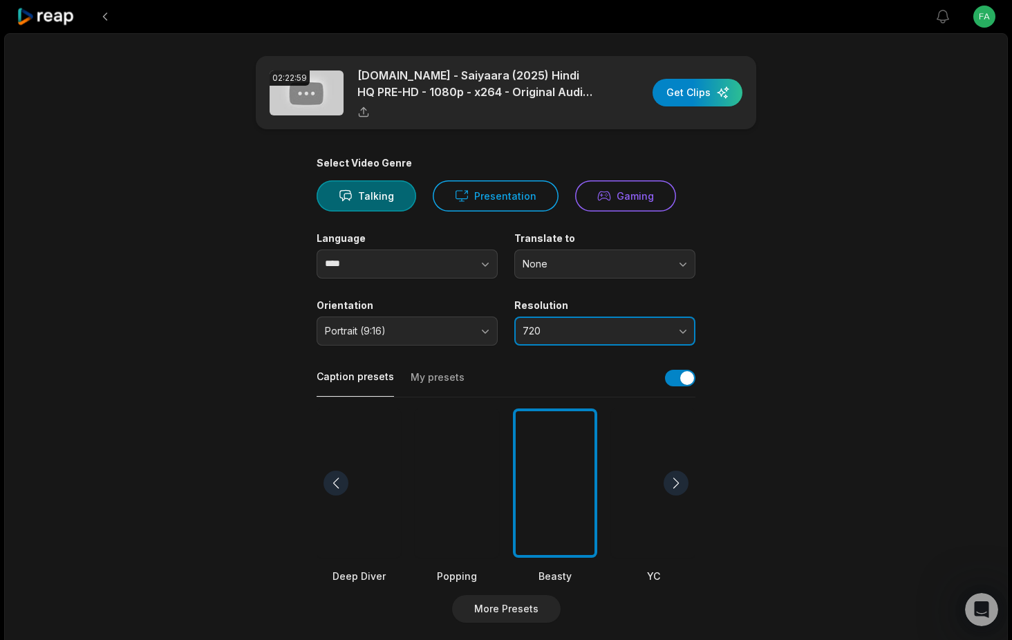
click at [579, 332] on span "720" at bounding box center [594, 331] width 145 height 12
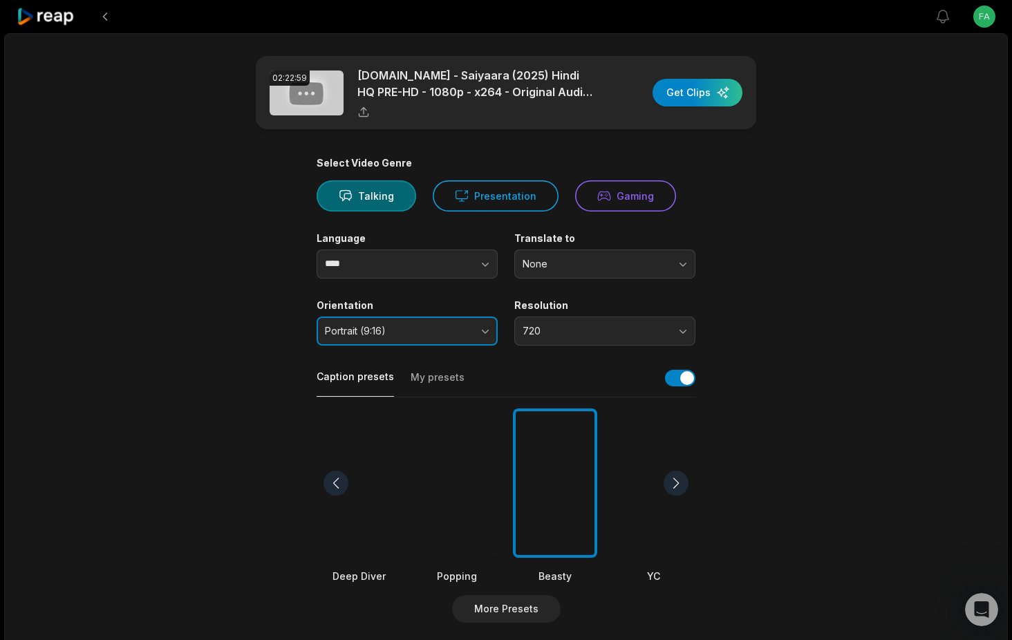
click at [427, 337] on span "Portrait (9:16)" at bounding box center [397, 331] width 145 height 12
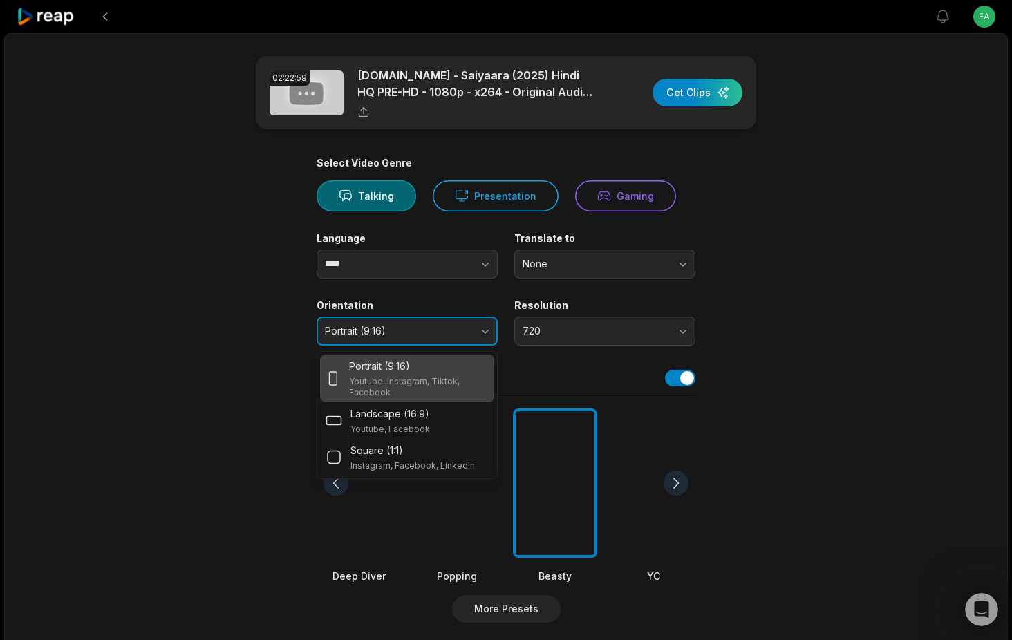
click at [427, 337] on span "Portrait (9:16)" at bounding box center [397, 331] width 145 height 12
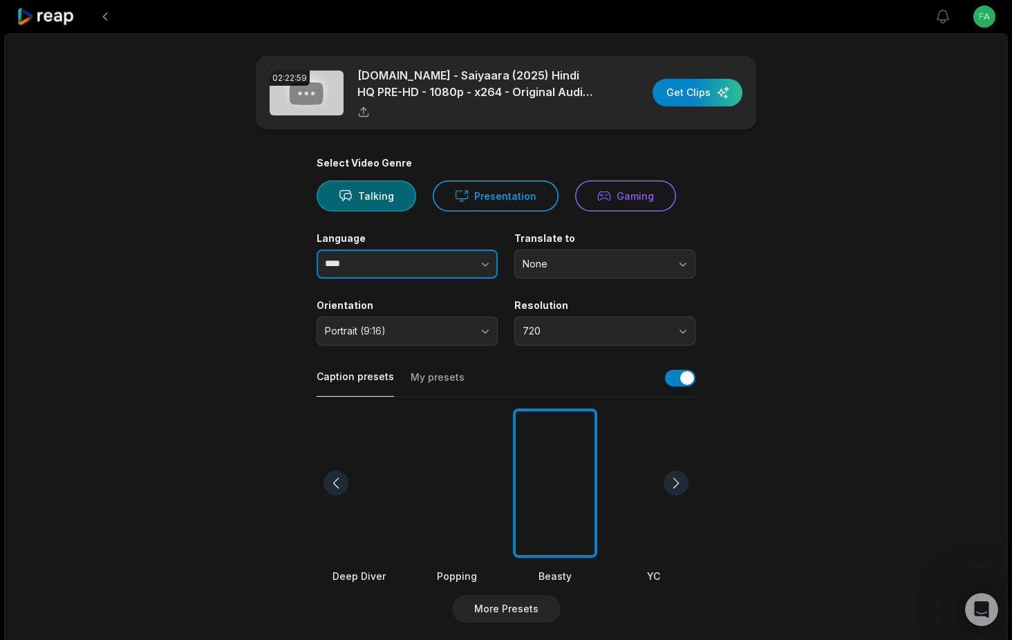
click at [455, 263] on button "button" at bounding box center [458, 263] width 79 height 29
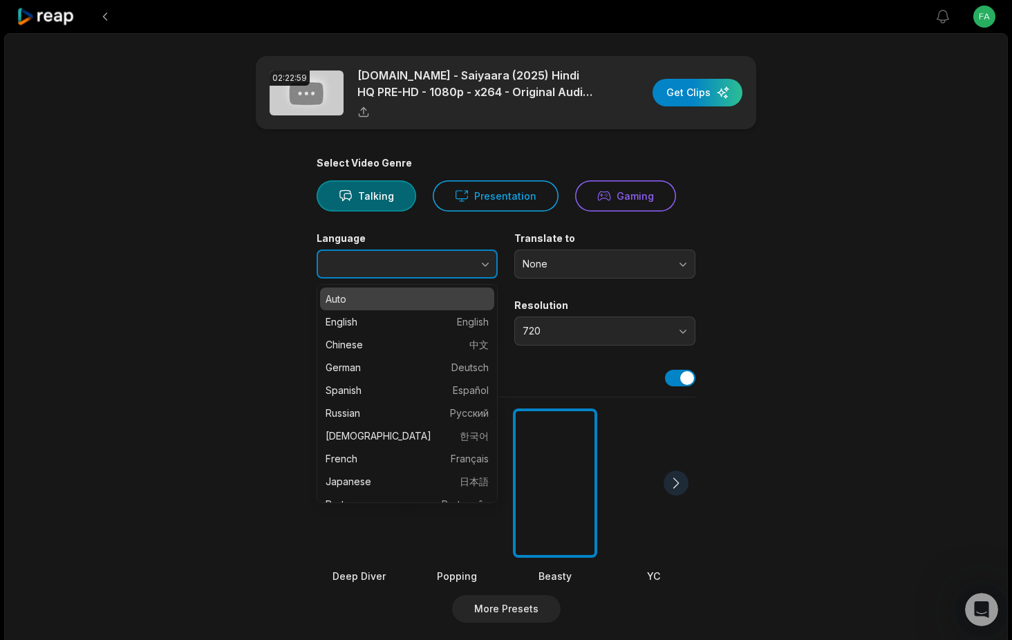
type input "****"
click at [455, 263] on button "button" at bounding box center [458, 263] width 79 height 29
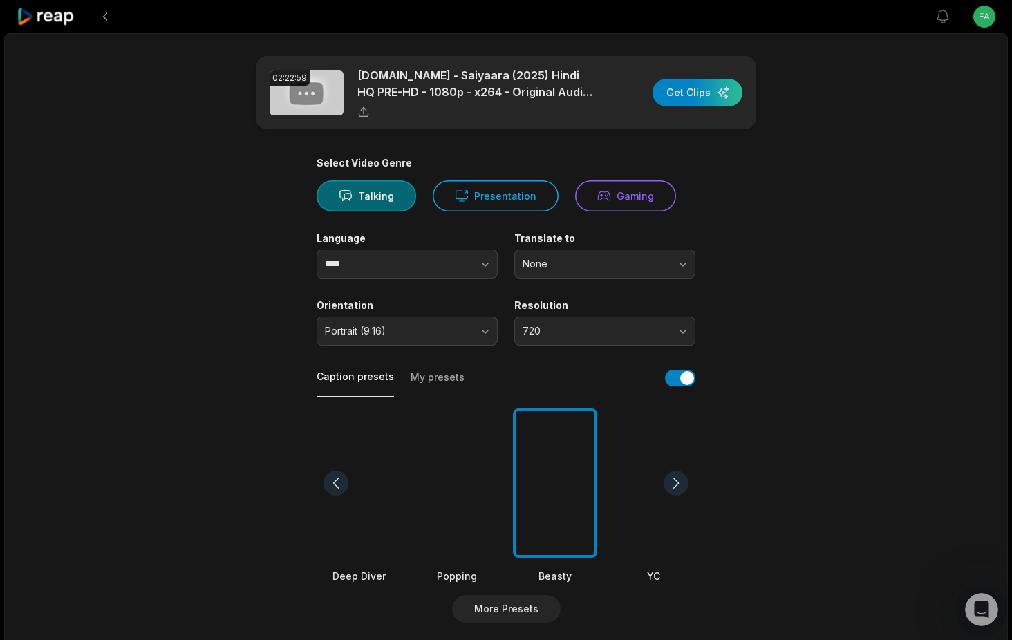
click at [743, 273] on main "02:22:59 [DOMAIN_NAME] - Saiyaara (2025) Hindi HQ PRE-HD - 1080p - x264 - Origi…" at bounding box center [505, 479] width 669 height 847
click at [526, 198] on button "Presentation" at bounding box center [496, 195] width 126 height 31
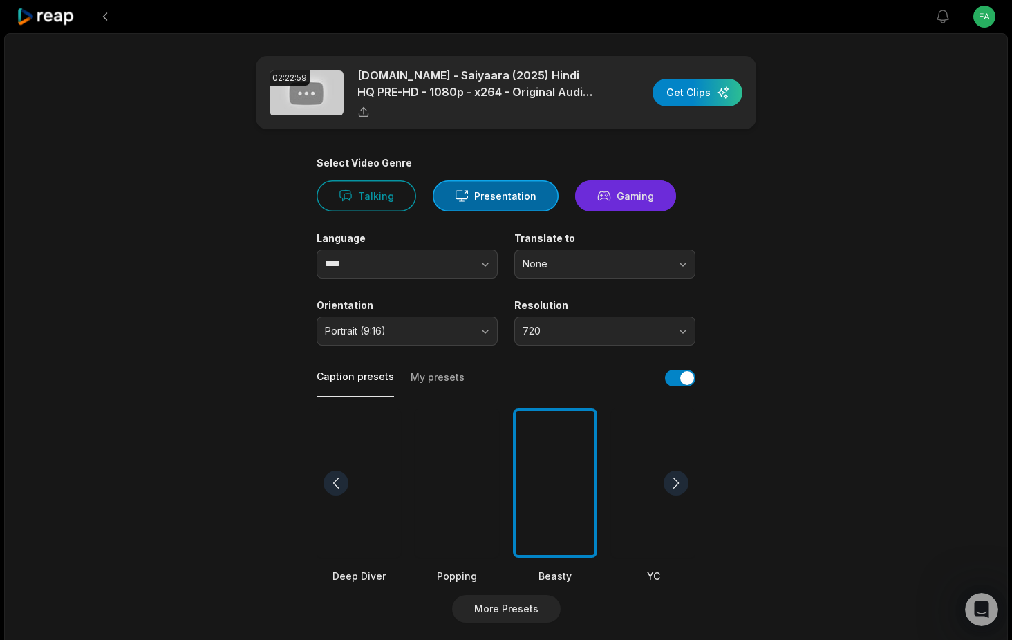
click at [625, 204] on button "Gaming" at bounding box center [625, 195] width 101 height 31
click at [686, 91] on div "button" at bounding box center [697, 93] width 90 height 28
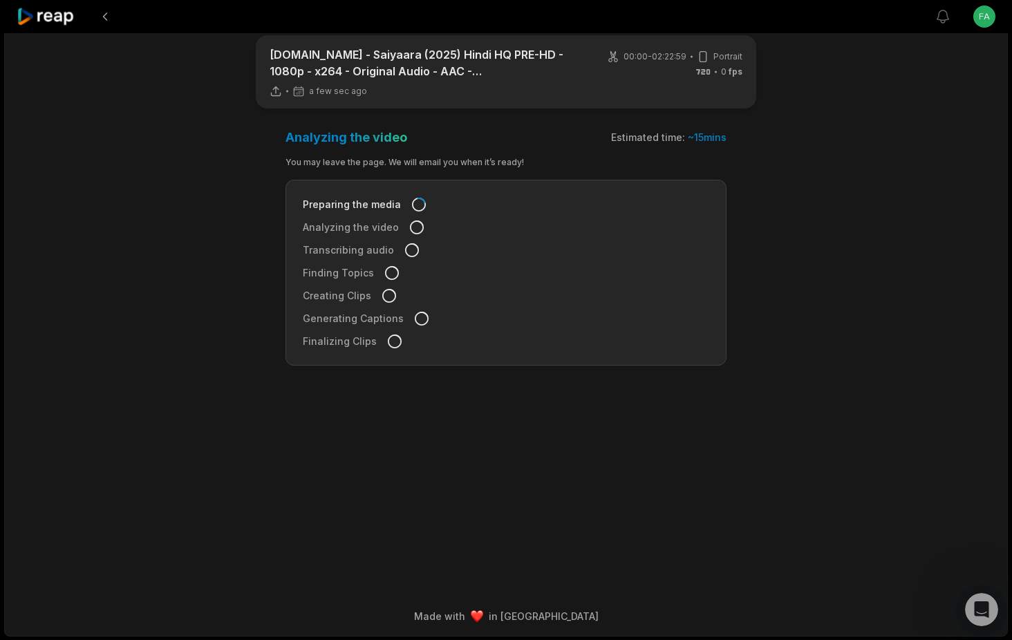
scroll to position [21, 0]
click at [263, 598] on footer "Made with in [GEOGRAPHIC_DATA]" at bounding box center [506, 615] width 1002 height 39
